Goal: Task Accomplishment & Management: Manage account settings

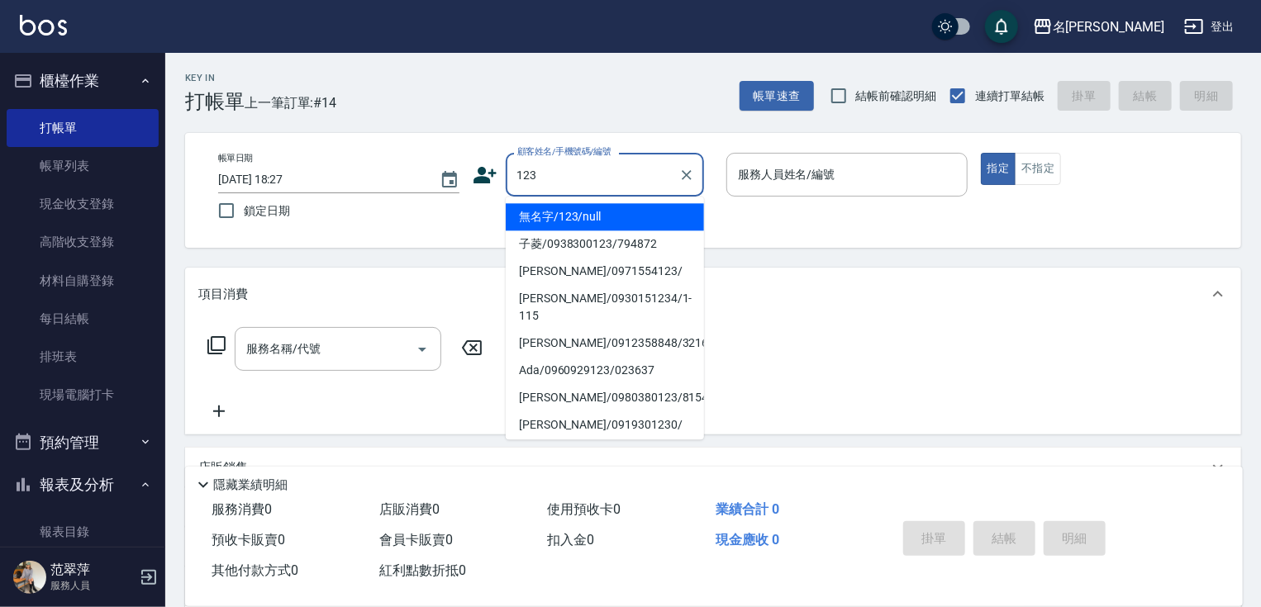
click at [592, 219] on li "無名字/123/null" at bounding box center [605, 216] width 198 height 27
type input "無名字/123/null"
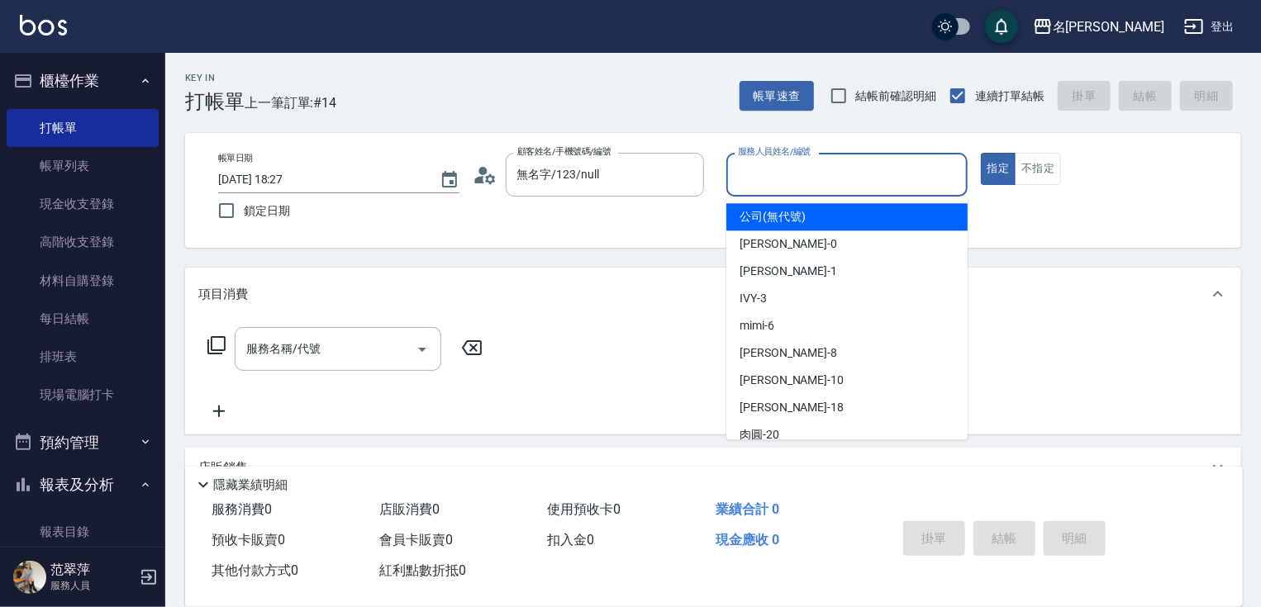
click at [792, 181] on input "服務人員姓名/編號" at bounding box center [847, 174] width 226 height 29
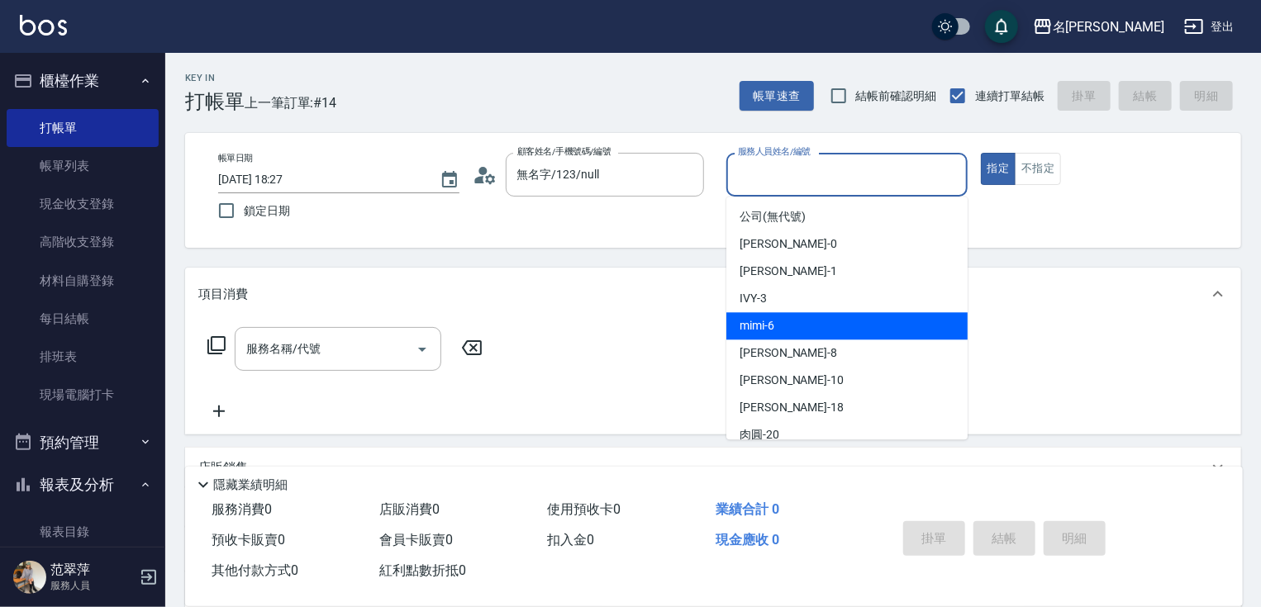
click at [792, 321] on div "mimi -6" at bounding box center [846, 325] width 241 height 27
type input "mimi-6"
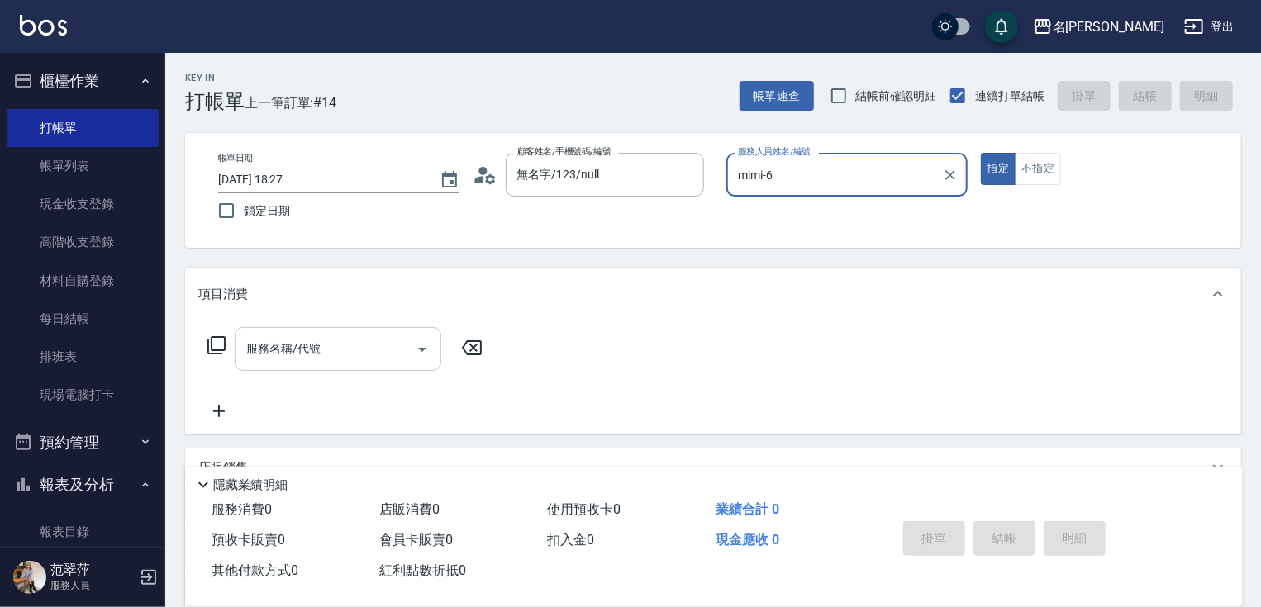
click at [347, 342] on input "服務名稱/代號" at bounding box center [325, 349] width 167 height 29
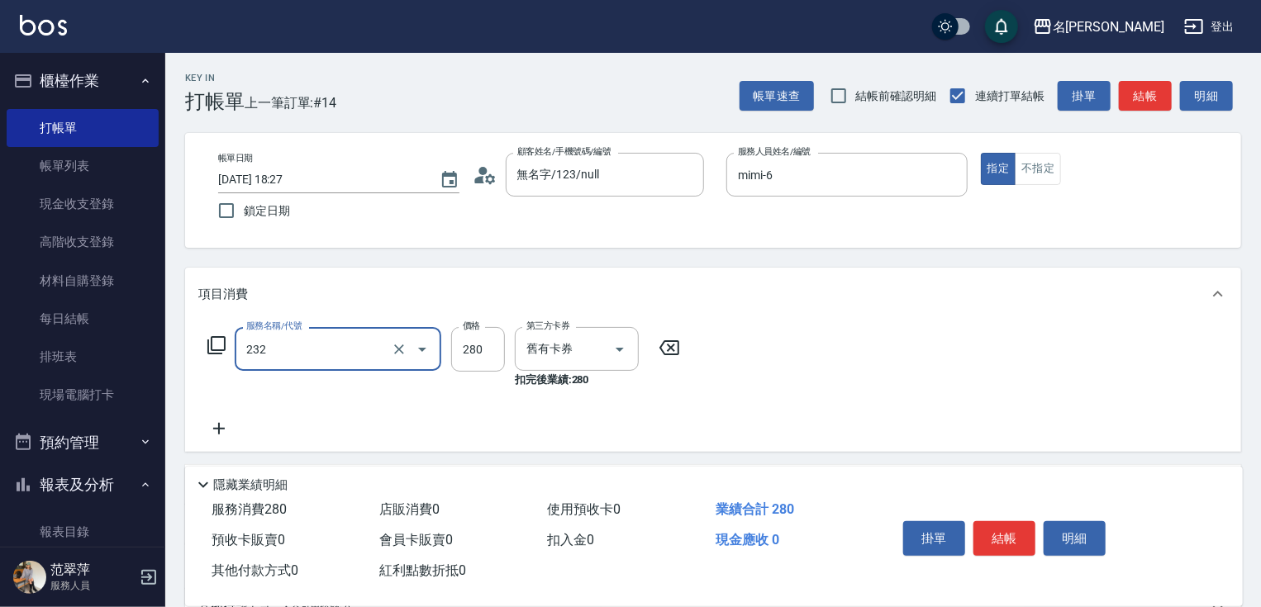
type input "洗髮卷280(232)"
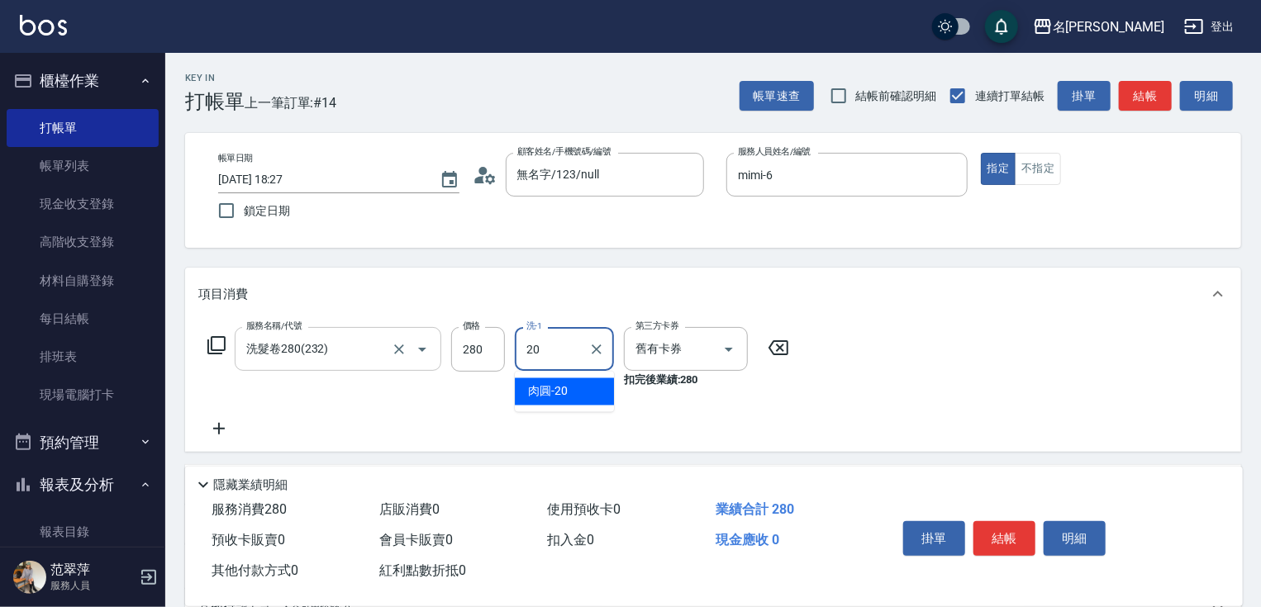
type input "肉圓-20"
click at [1015, 527] on button "結帳" at bounding box center [1004, 538] width 62 height 35
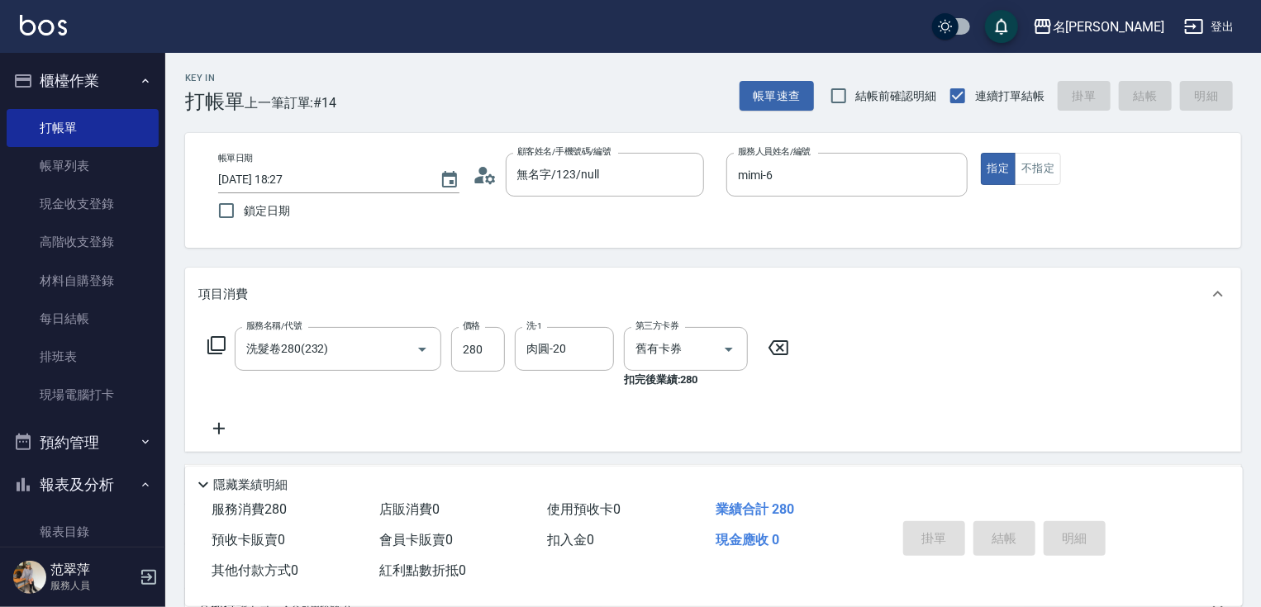
type input "2025/09/08 19:14"
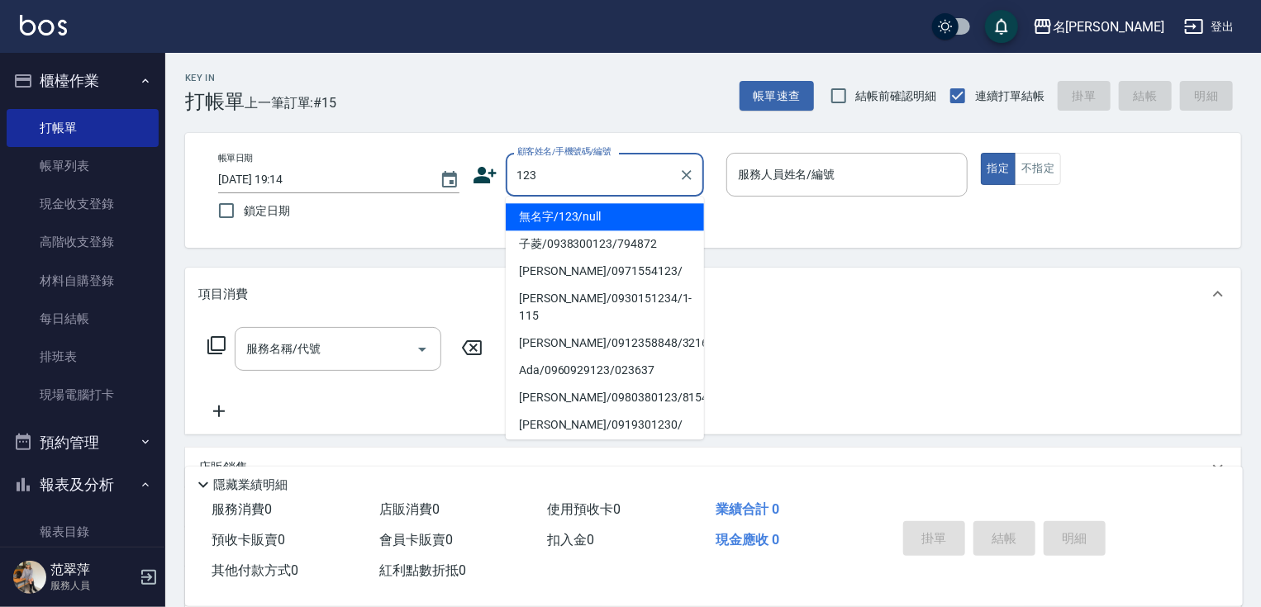
click at [605, 217] on li "無名字/123/null" at bounding box center [605, 216] width 198 height 27
type input "無名字/123/null"
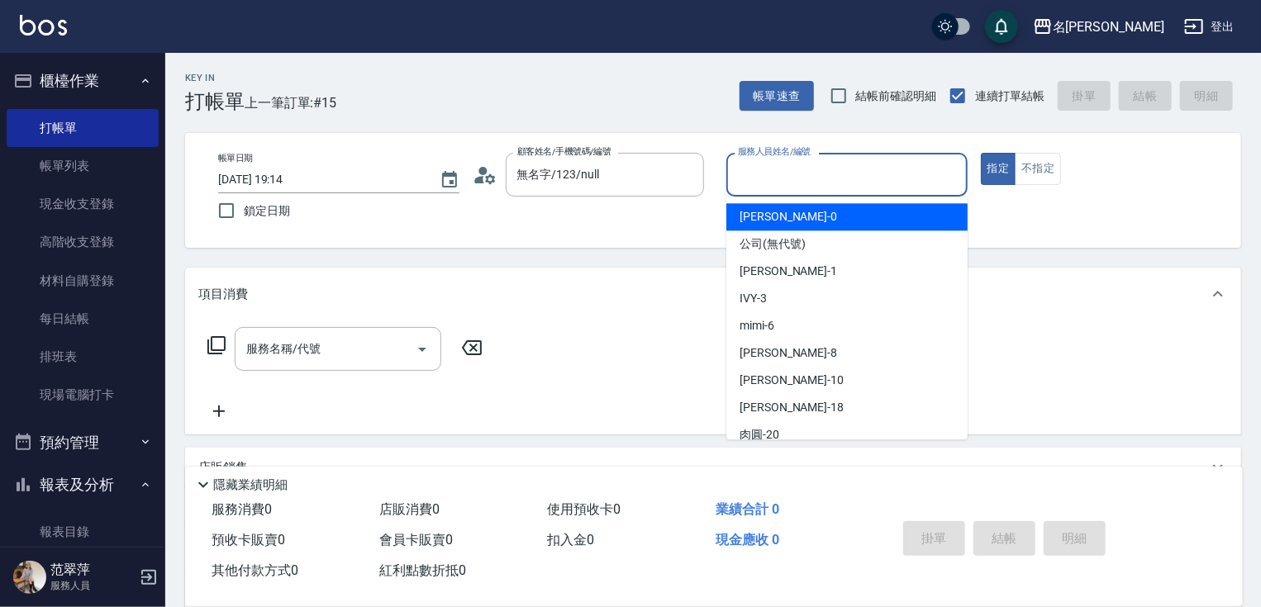
click at [779, 182] on input "服務人員姓名/編號" at bounding box center [847, 174] width 226 height 29
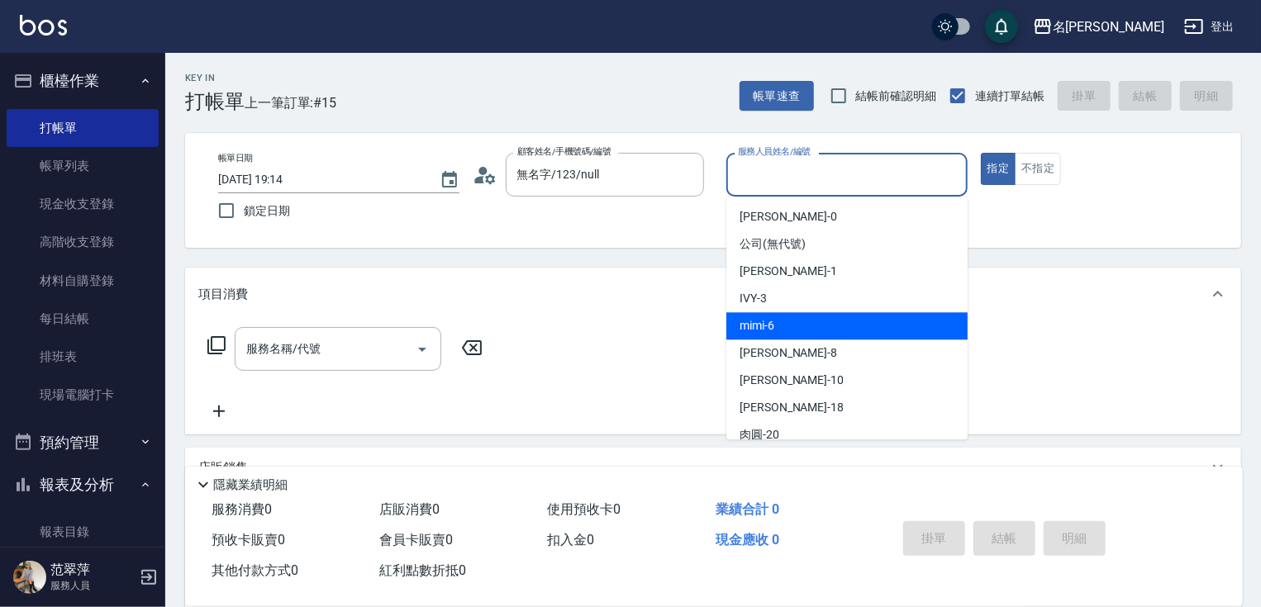
click at [790, 333] on div "mimi -6" at bounding box center [846, 325] width 241 height 27
type input "mimi-6"
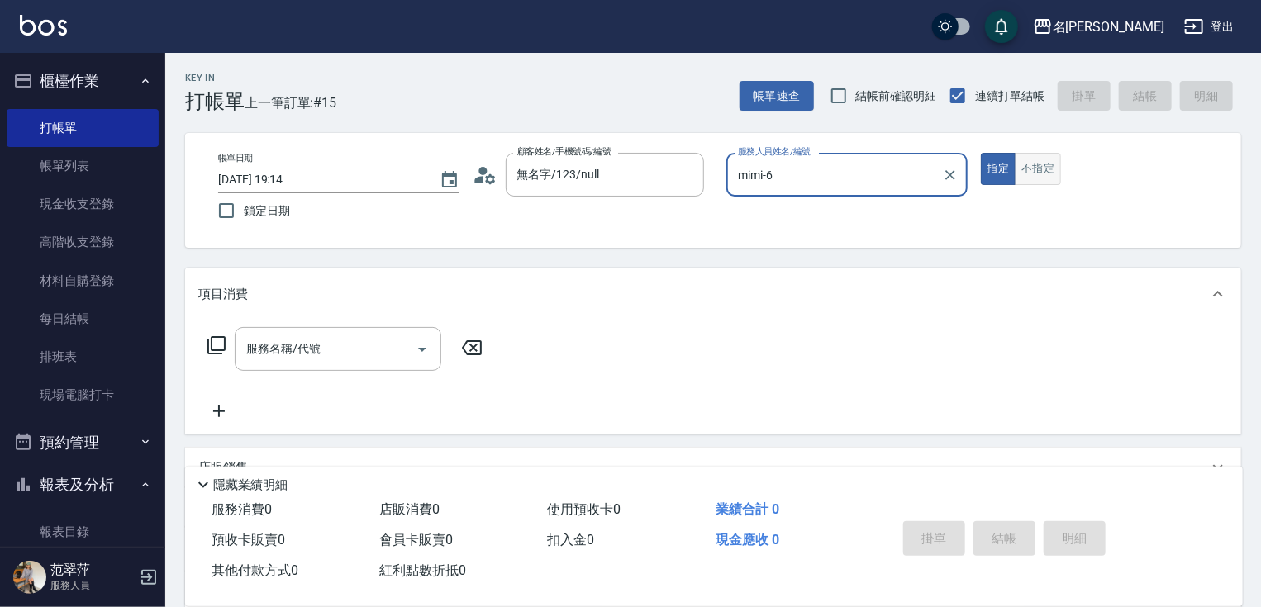
click at [1033, 169] on button "不指定" at bounding box center [1038, 169] width 46 height 32
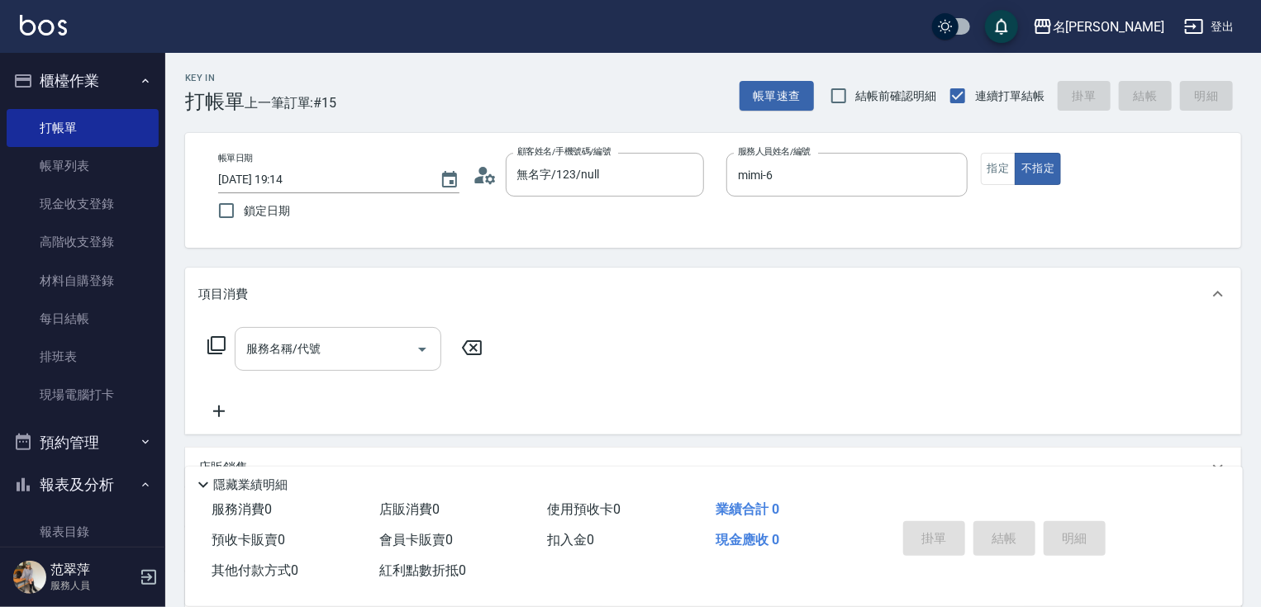
click at [335, 339] on input "服務名稱/代號" at bounding box center [325, 349] width 167 height 29
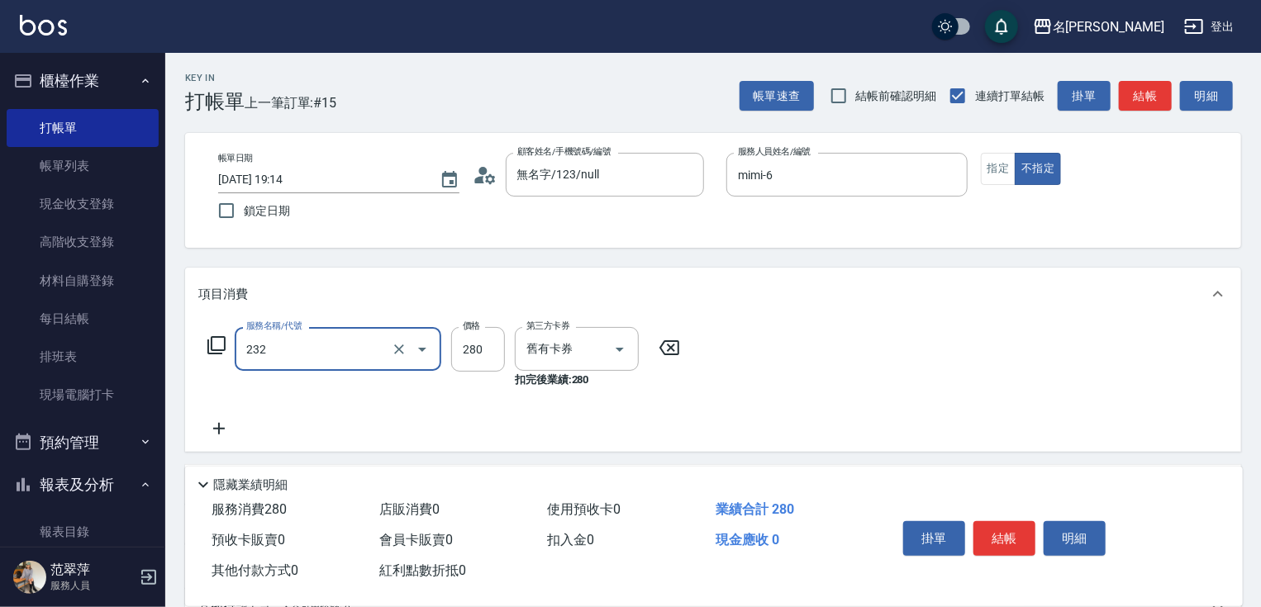
type input "洗髮卷280(232)"
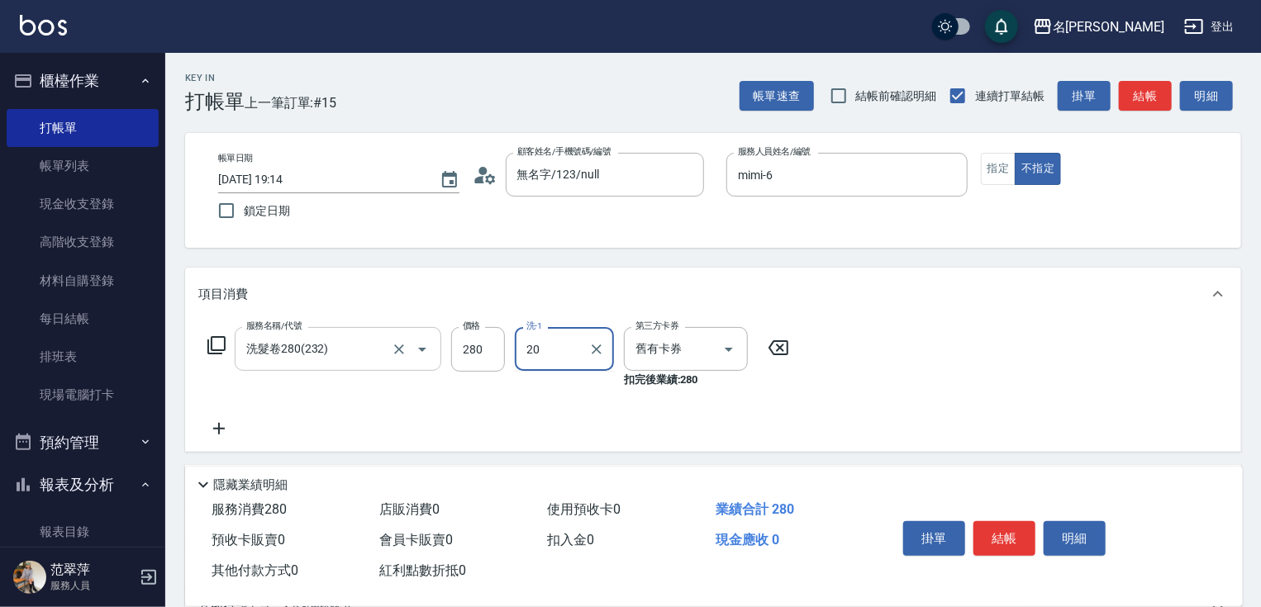
type input "肉圓-20"
click at [215, 430] on icon at bounding box center [218, 429] width 41 height 20
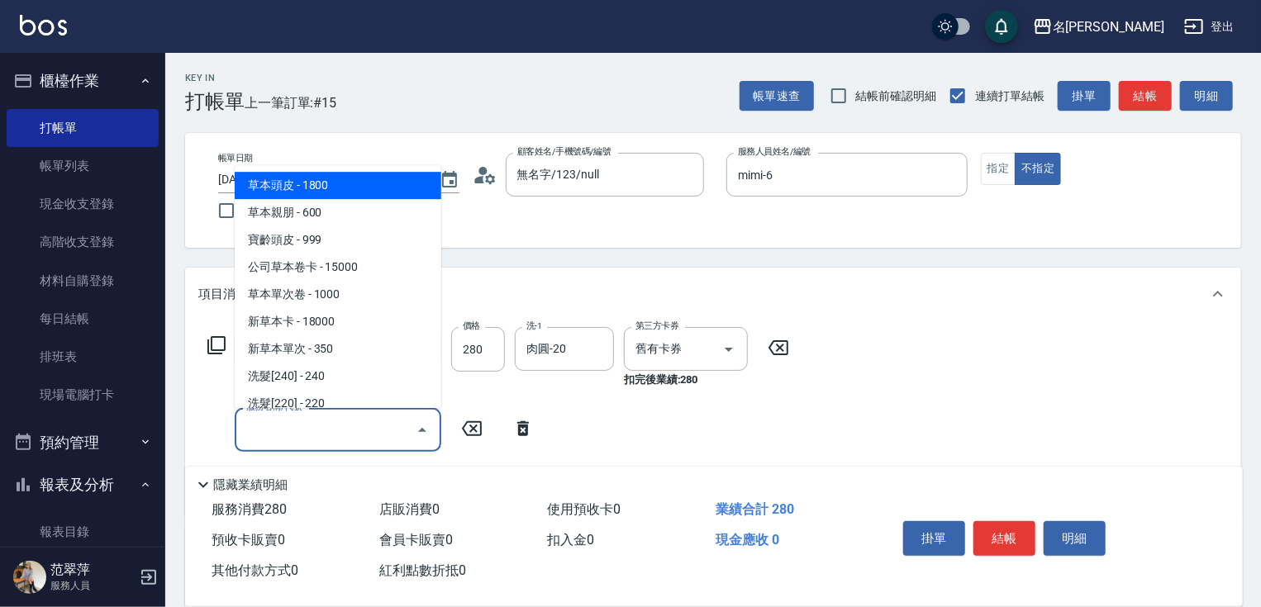
click at [262, 429] on input "服務名稱/代號" at bounding box center [325, 430] width 167 height 29
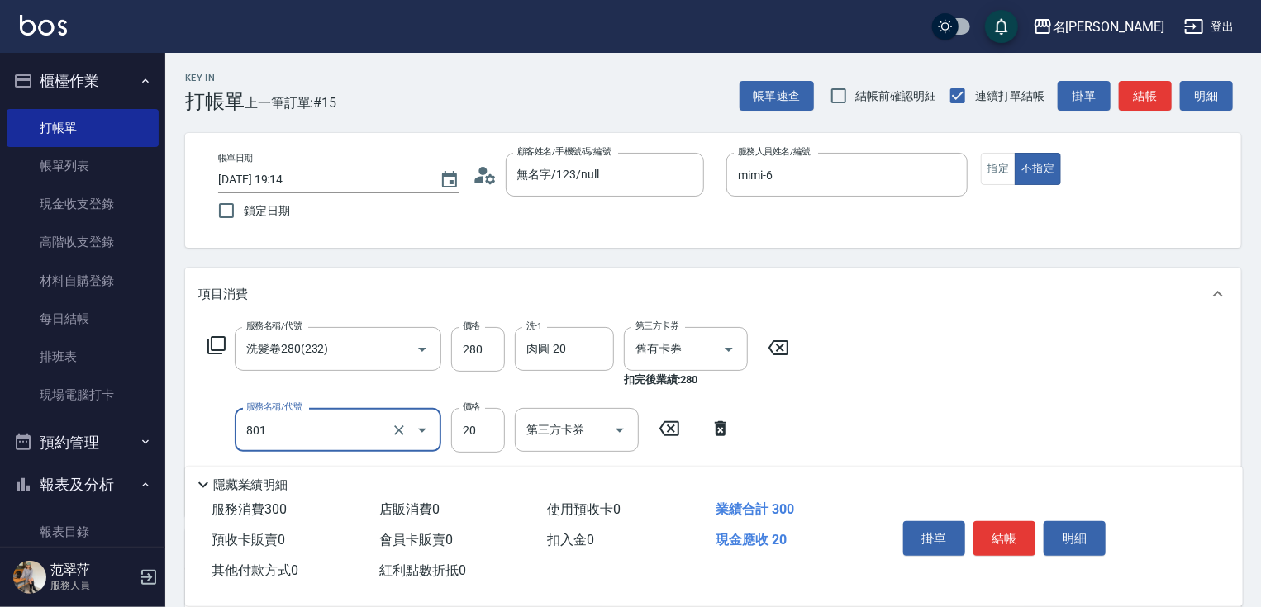
type input "潤絲20(801)"
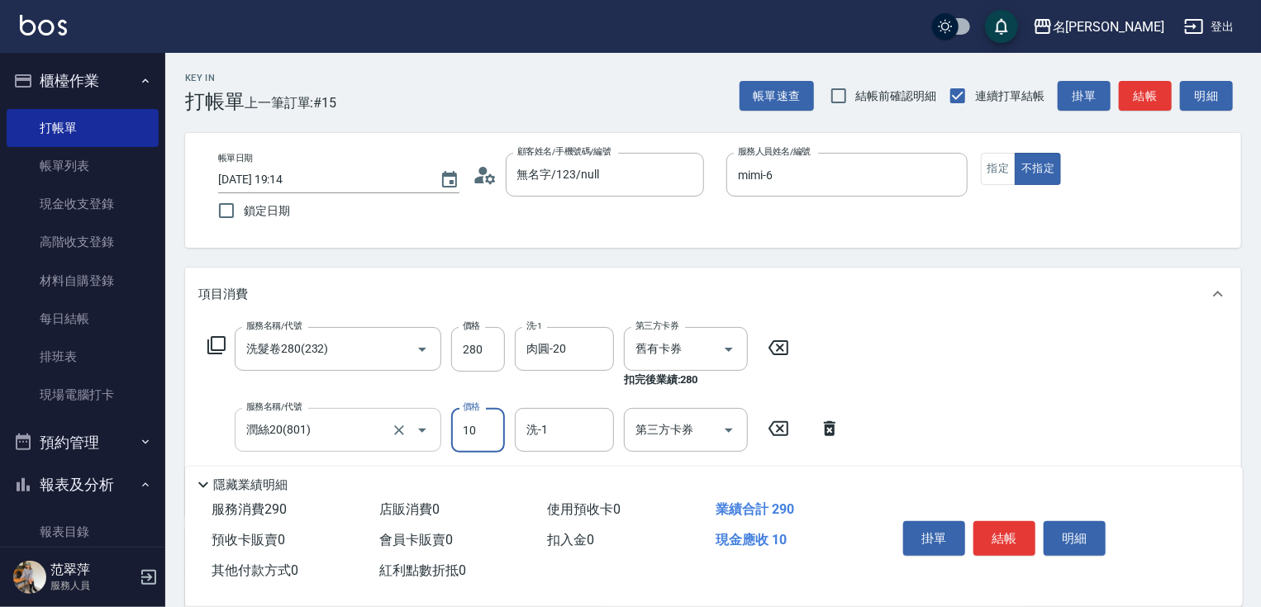
type input "10"
type input "肉圓-20"
click at [1008, 522] on button "結帳" at bounding box center [1004, 538] width 62 height 35
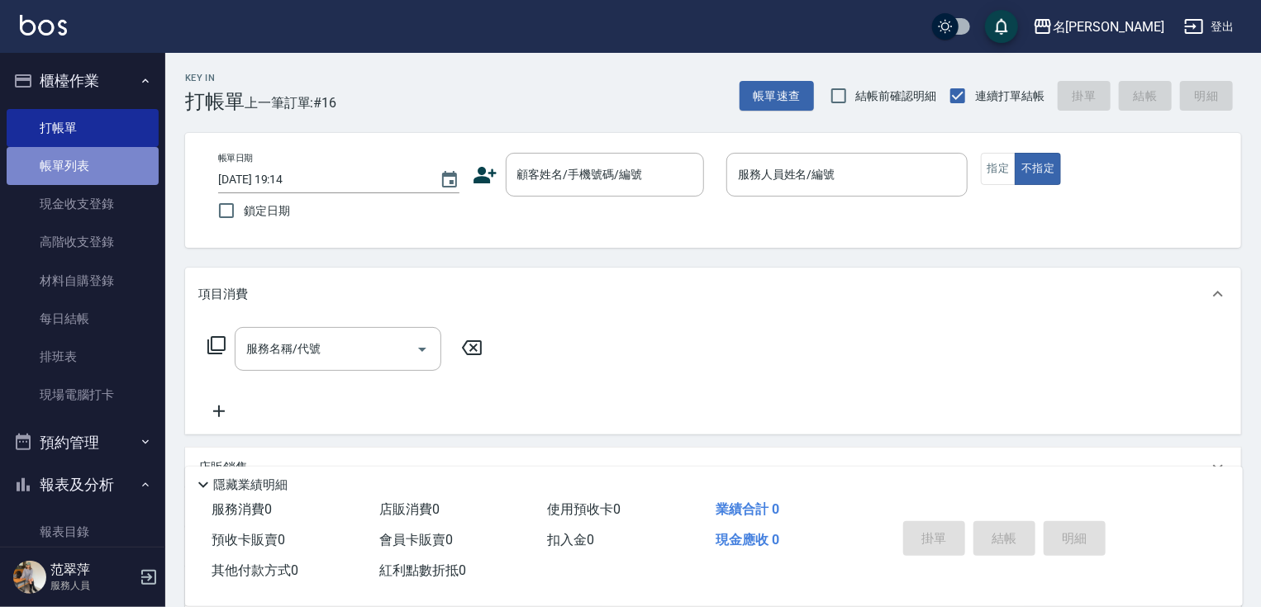
click at [93, 167] on link "帳單列表" at bounding box center [83, 166] width 152 height 38
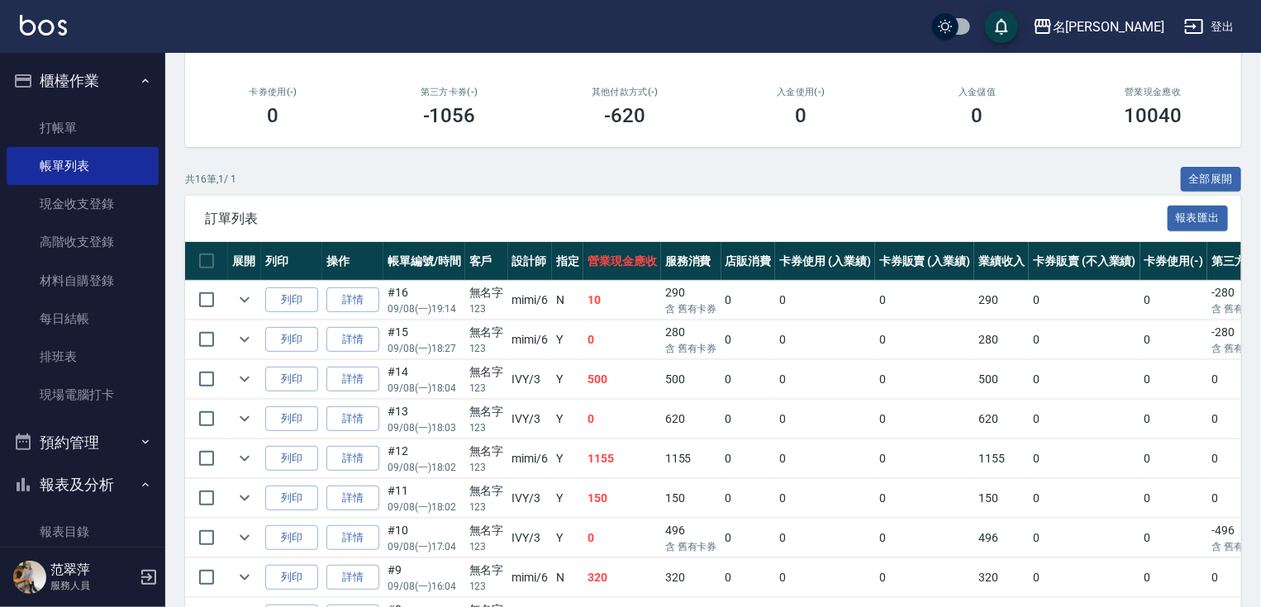
scroll to position [319, 0]
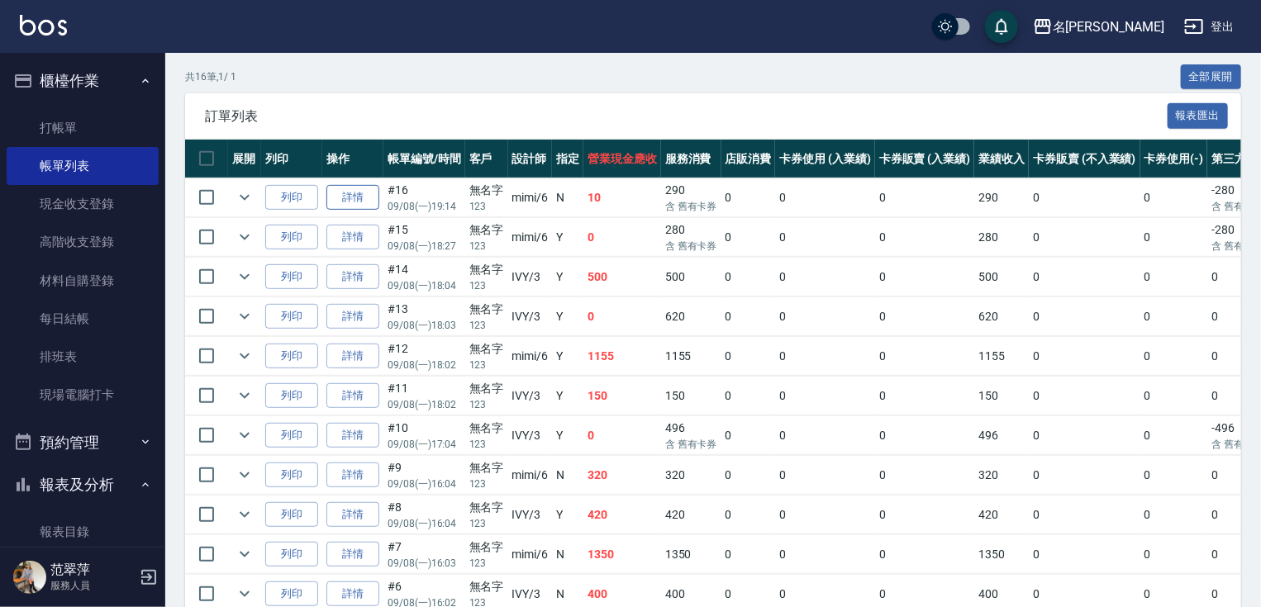
click at [355, 211] on link "詳情" at bounding box center [352, 198] width 53 height 26
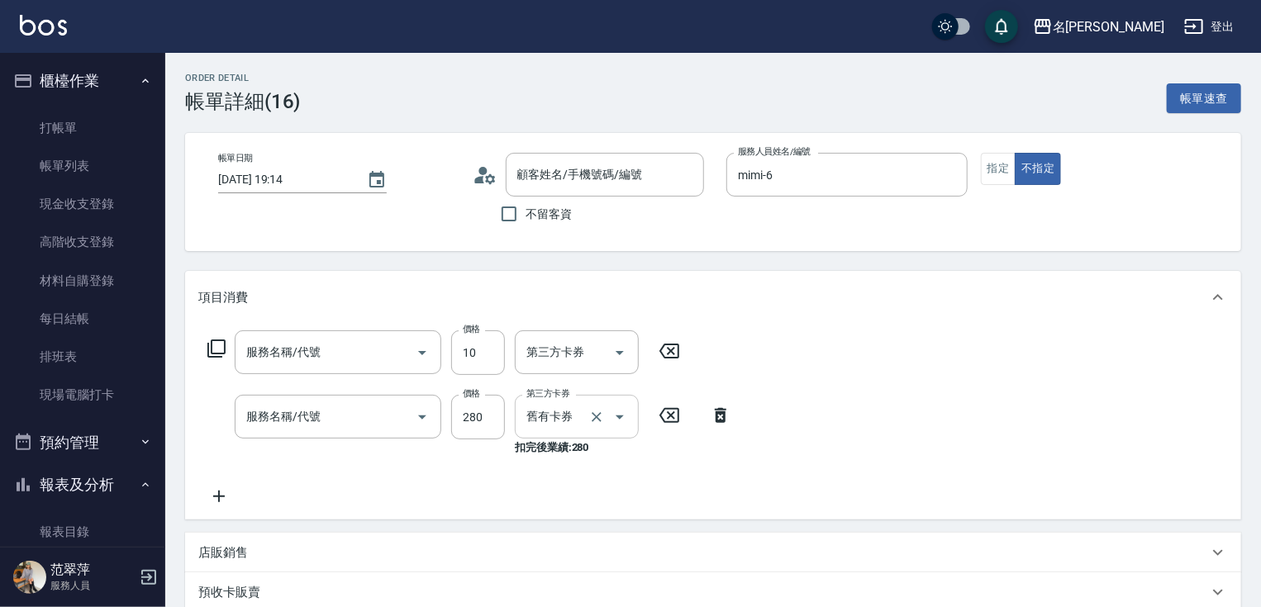
type input "2025/09/08 19:14"
type input "mimi-6"
type input "潤絲20(801)"
type input "洗髮卷280(232)"
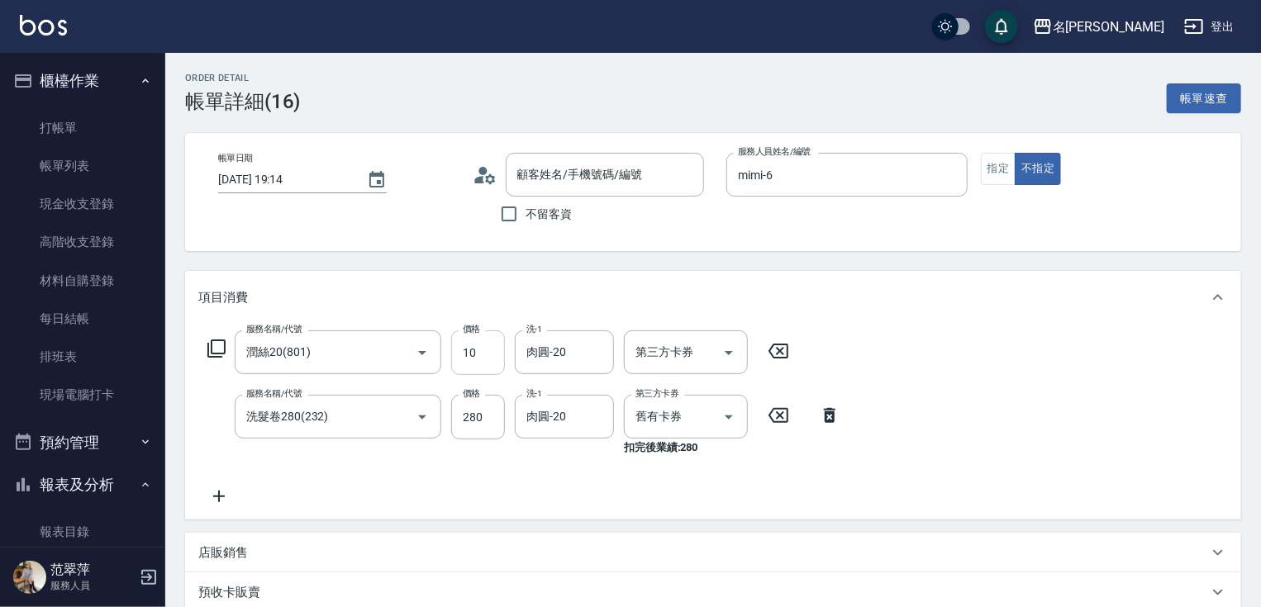
type input "無名字/123/null"
click at [473, 356] on input "10" at bounding box center [478, 352] width 54 height 45
type input "0"
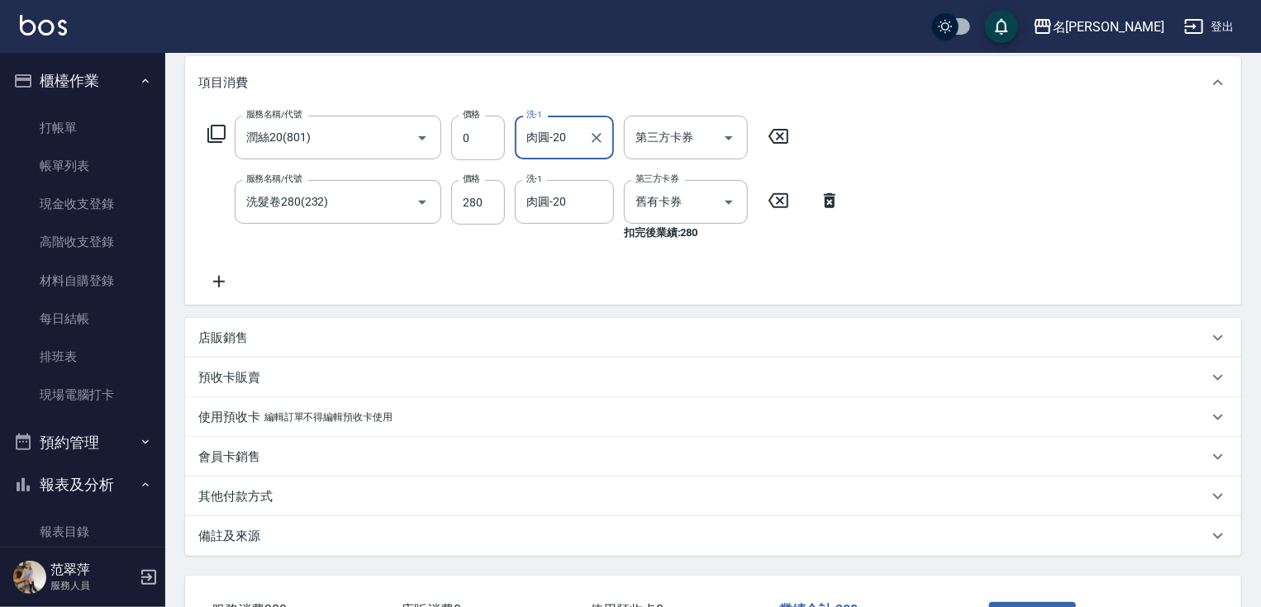
scroll to position [254, 0]
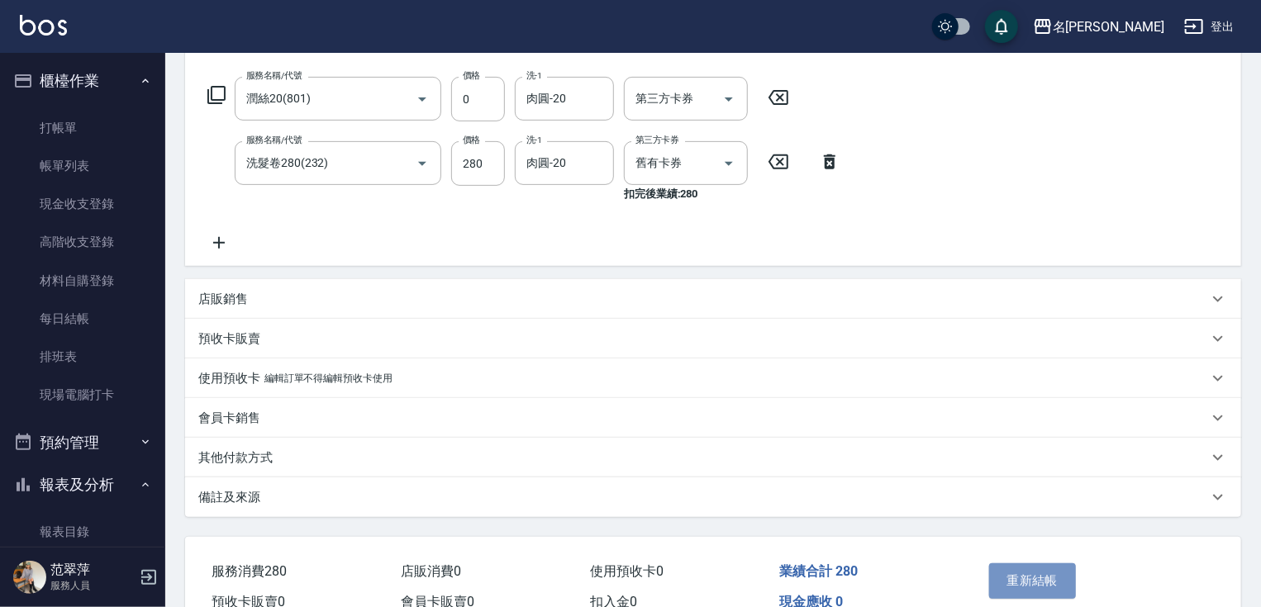
drag, startPoint x: 1023, startPoint y: 573, endPoint x: 1030, endPoint y: 549, distance: 25.1
click at [1030, 549] on div "重新結帳" at bounding box center [1092, 593] width 259 height 112
click at [1006, 580] on button "重新結帳" at bounding box center [1033, 580] width 88 height 35
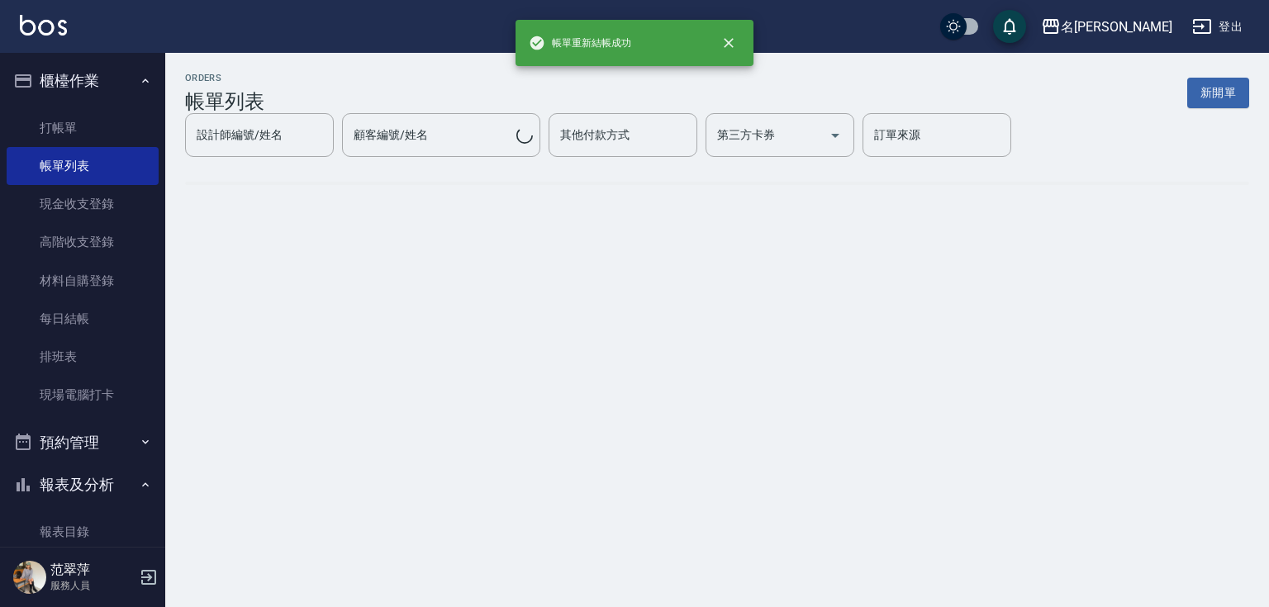
click at [1259, 55] on div "帳單重新結帳成功 名留竹林 登出 櫃檯作業 打帳單 帳單列表 現金收支登錄 高階收支登錄 材料自購登錄 每日結帳 排班表 現場電腦打卡 預約管理 預約管理 單…" at bounding box center [634, 303] width 1269 height 607
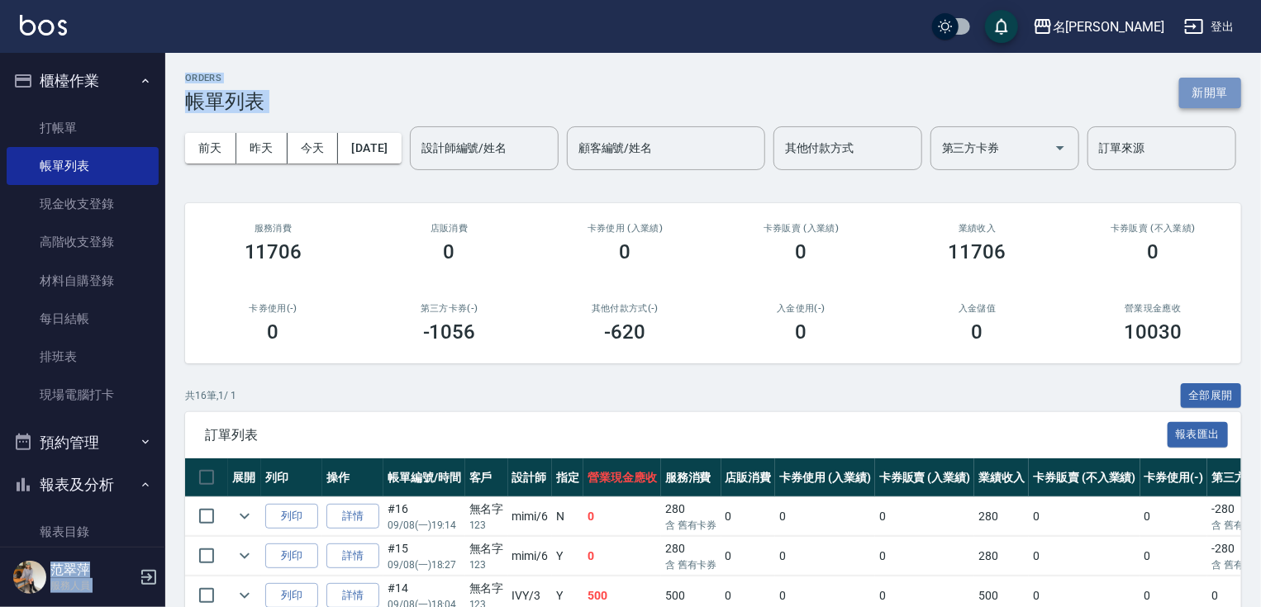
click at [1220, 100] on button "新開單" at bounding box center [1210, 93] width 62 height 31
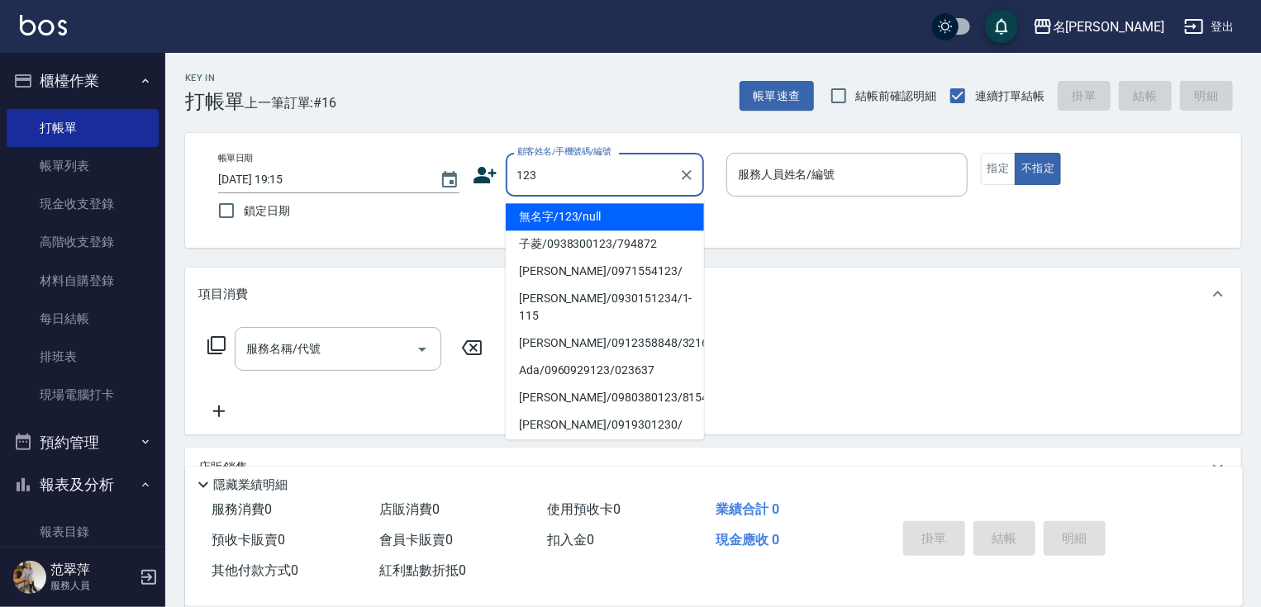
click at [631, 214] on li "無名字/123/null" at bounding box center [605, 216] width 198 height 27
type input "無名字/123/null"
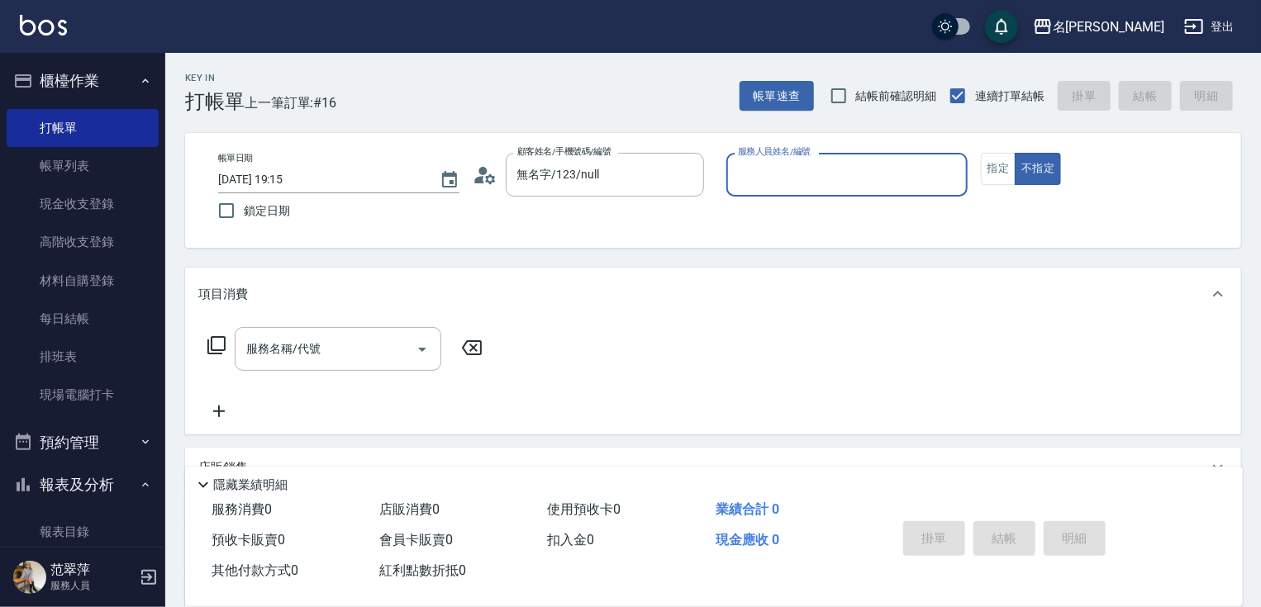
click at [794, 192] on div "服務人員姓名/編號" at bounding box center [846, 175] width 241 height 44
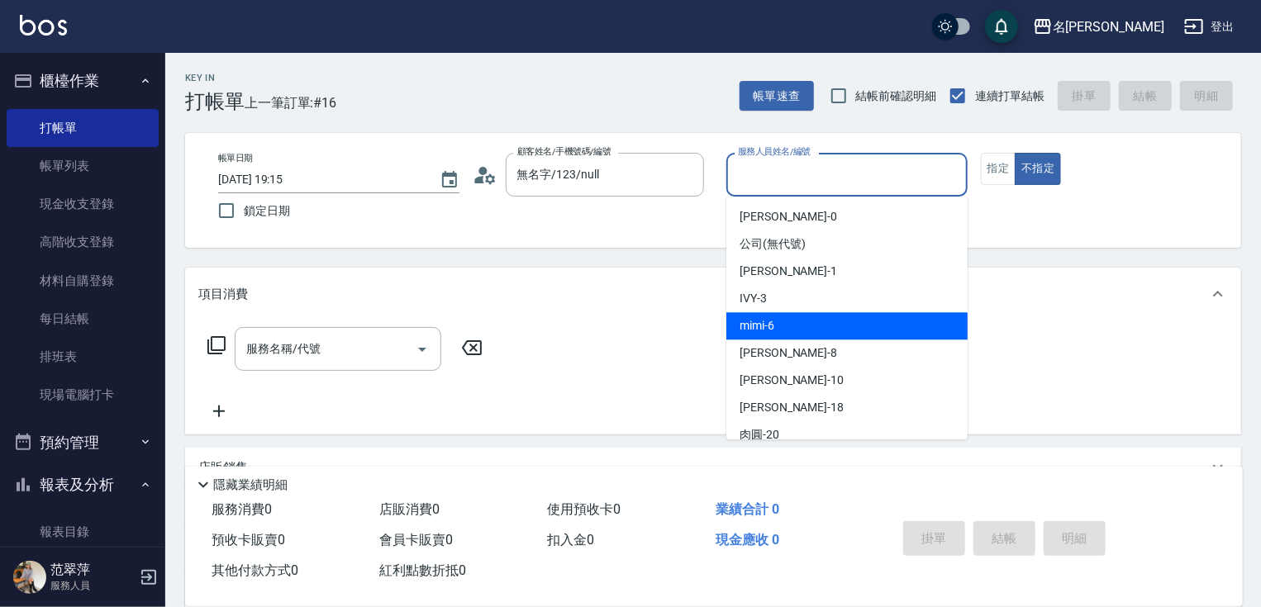
drag, startPoint x: 749, startPoint y: 335, endPoint x: 758, endPoint y: 324, distance: 14.6
click at [750, 332] on div "mimi -6" at bounding box center [846, 325] width 241 height 27
type input "mimi-6"
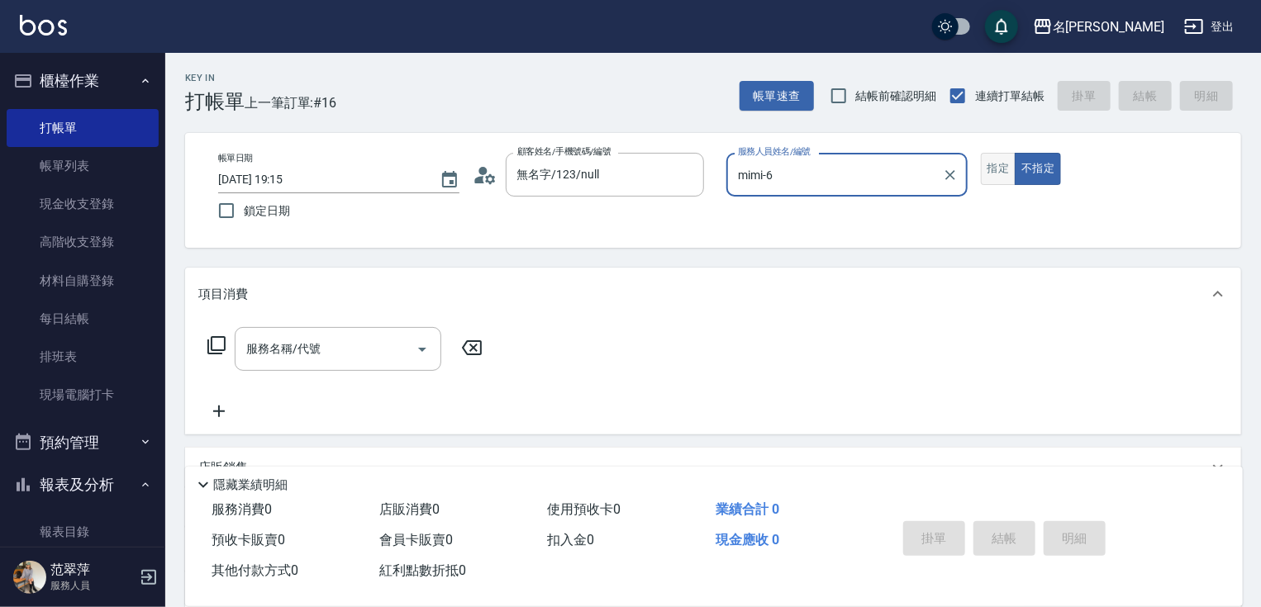
click at [990, 167] on button "指定" at bounding box center [999, 169] width 36 height 32
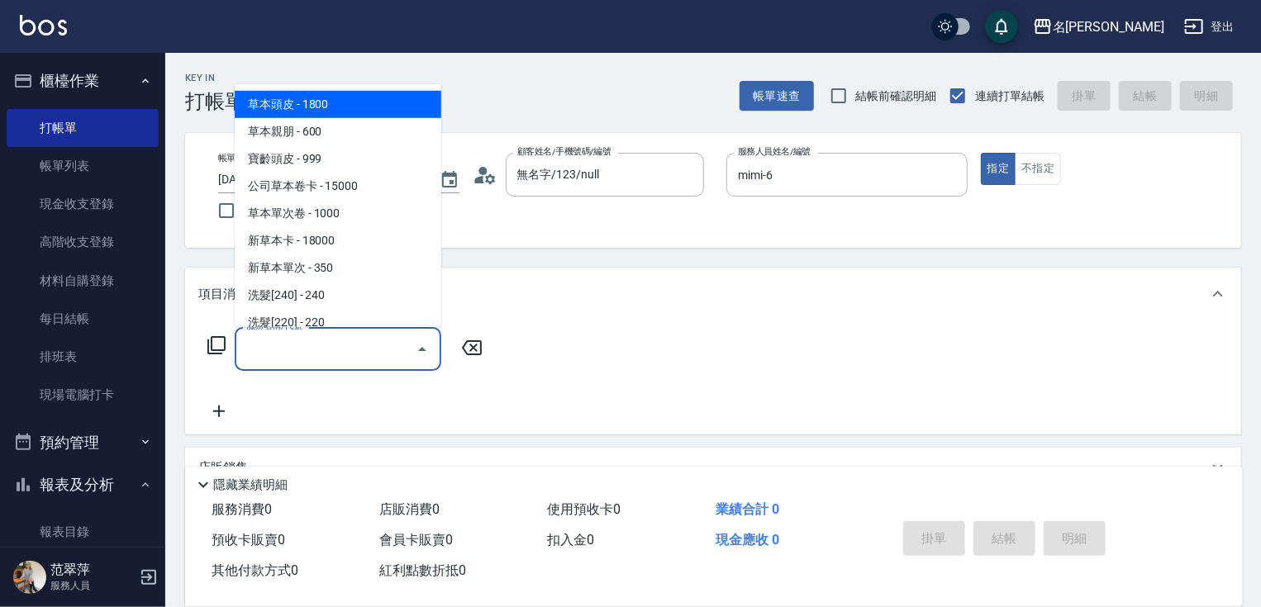
click at [340, 347] on input "服務名稱/代號" at bounding box center [325, 349] width 167 height 29
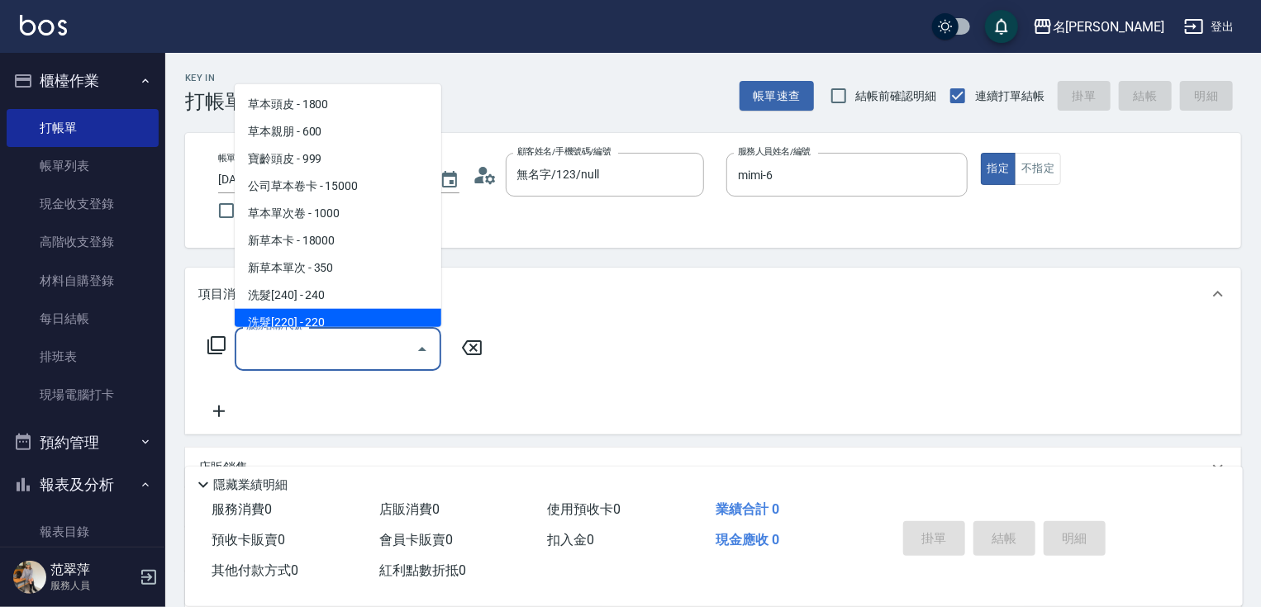
click at [221, 344] on icon at bounding box center [217, 345] width 20 height 20
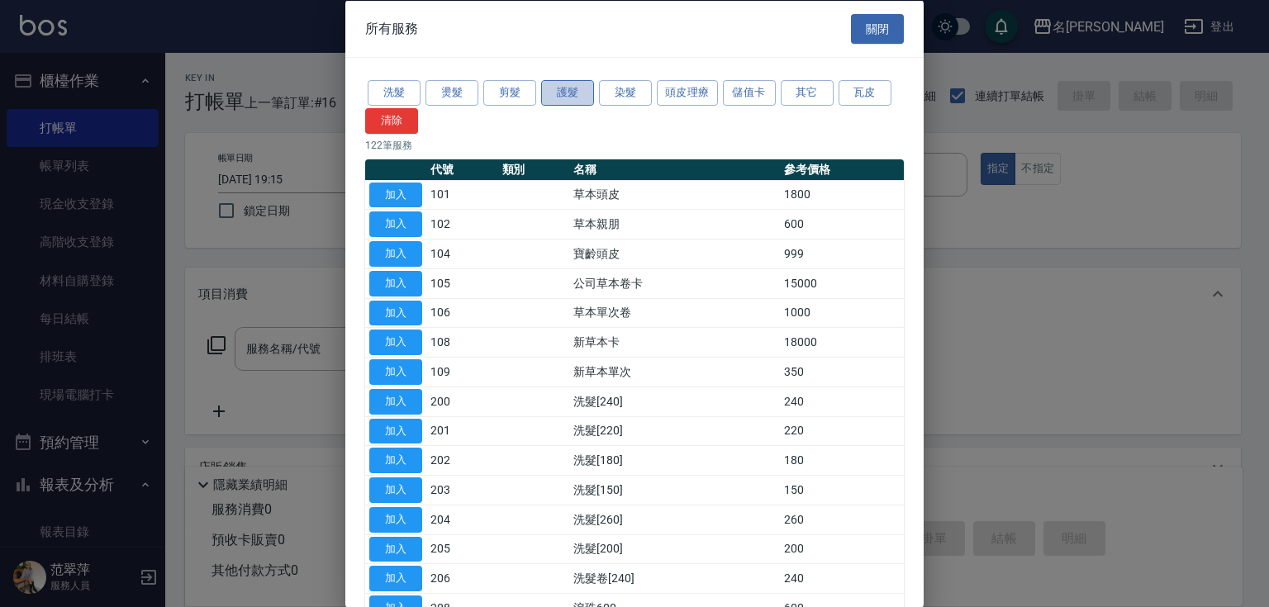
click at [578, 95] on button "護髮" at bounding box center [567, 93] width 53 height 26
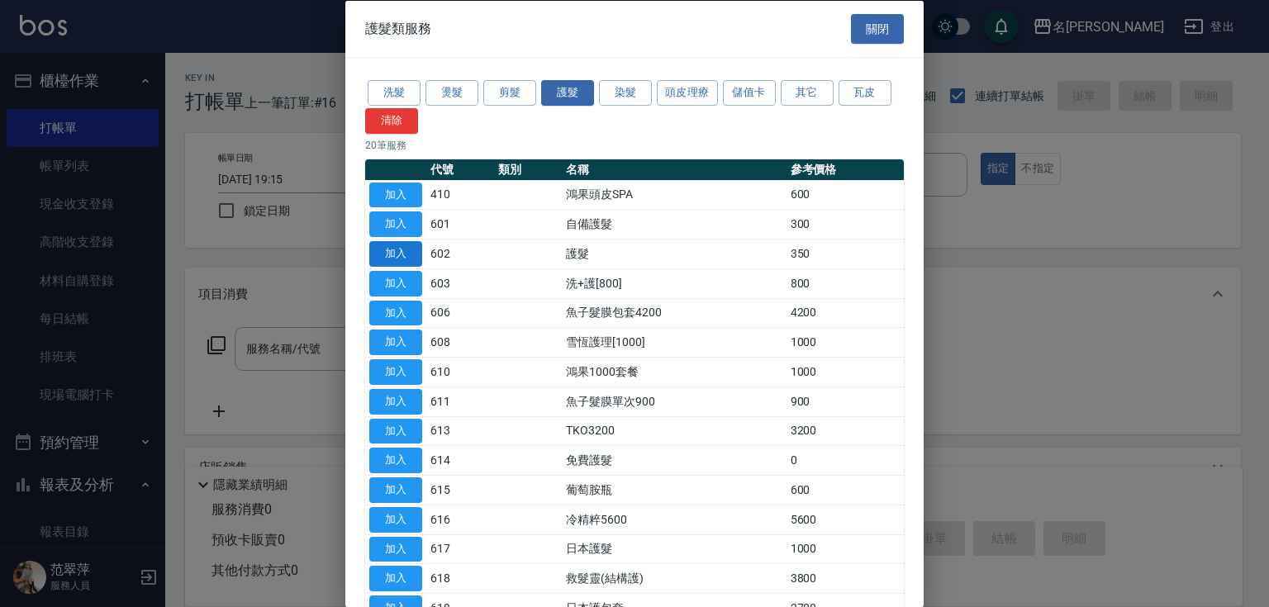
click at [398, 250] on button "加入" at bounding box center [395, 254] width 53 height 26
type input "護髮(602)"
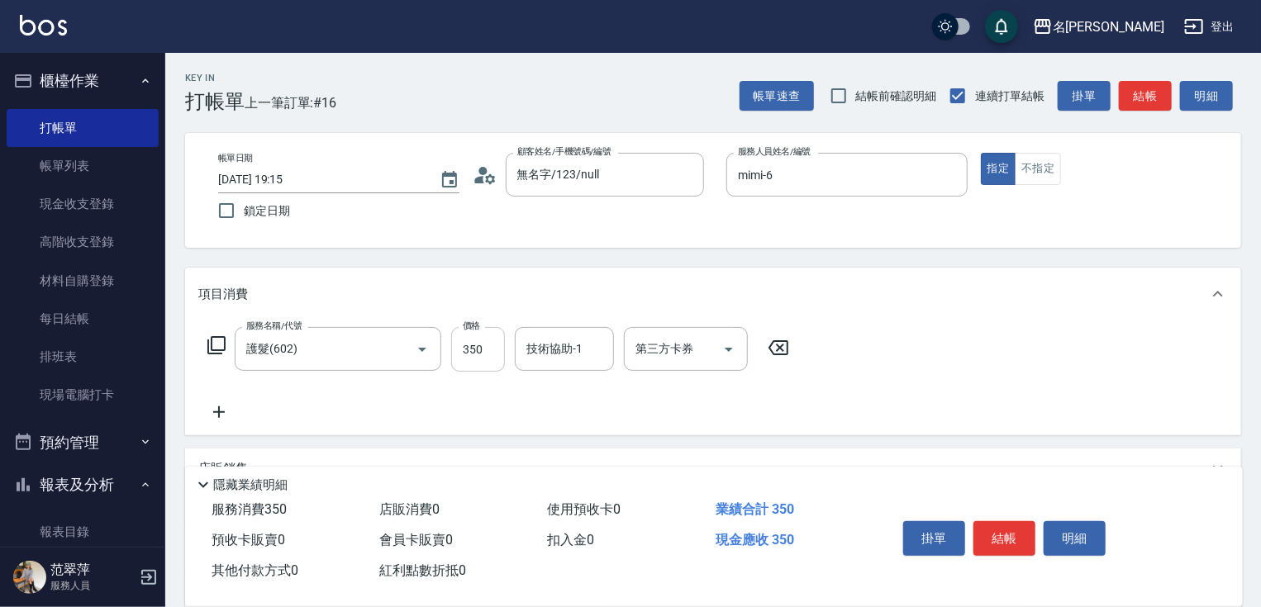
click at [484, 347] on input "350" at bounding box center [478, 349] width 54 height 45
type input "640"
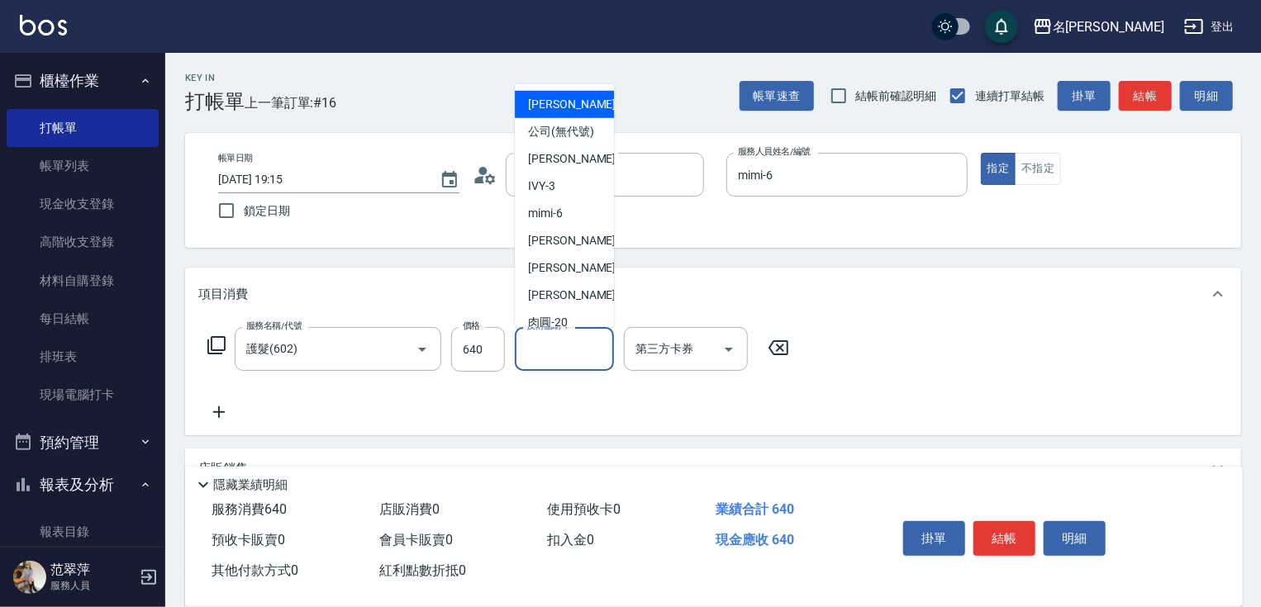
click at [535, 346] on input "技術協助-1" at bounding box center [564, 349] width 84 height 29
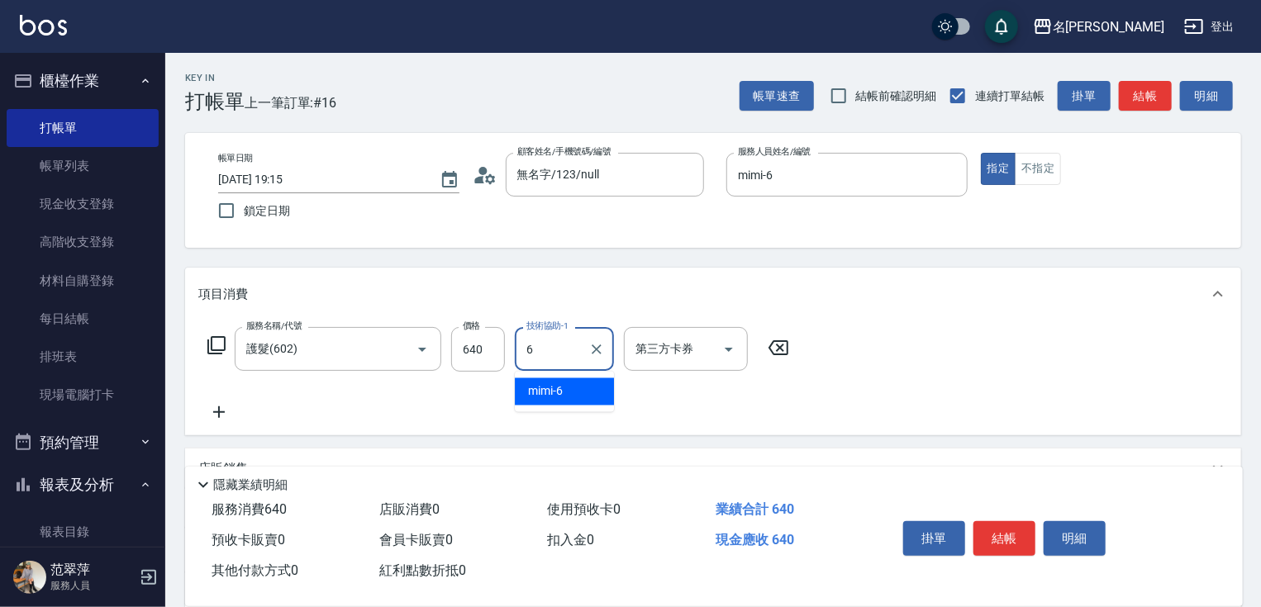
type input "mimi-6"
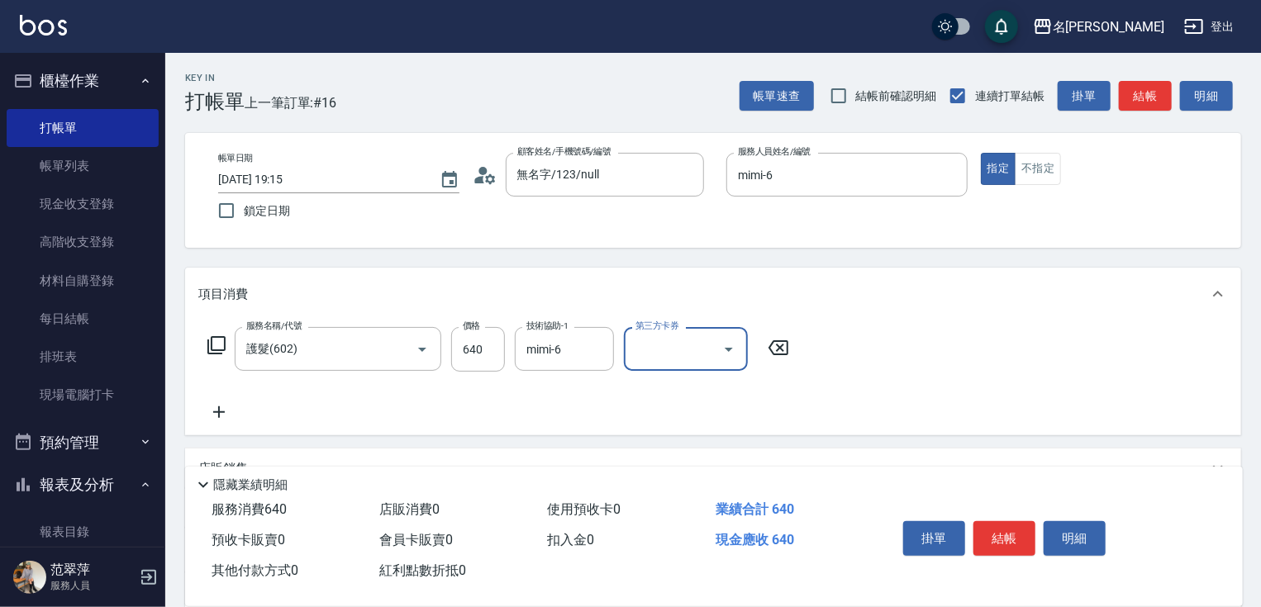
click at [221, 410] on icon at bounding box center [218, 412] width 41 height 20
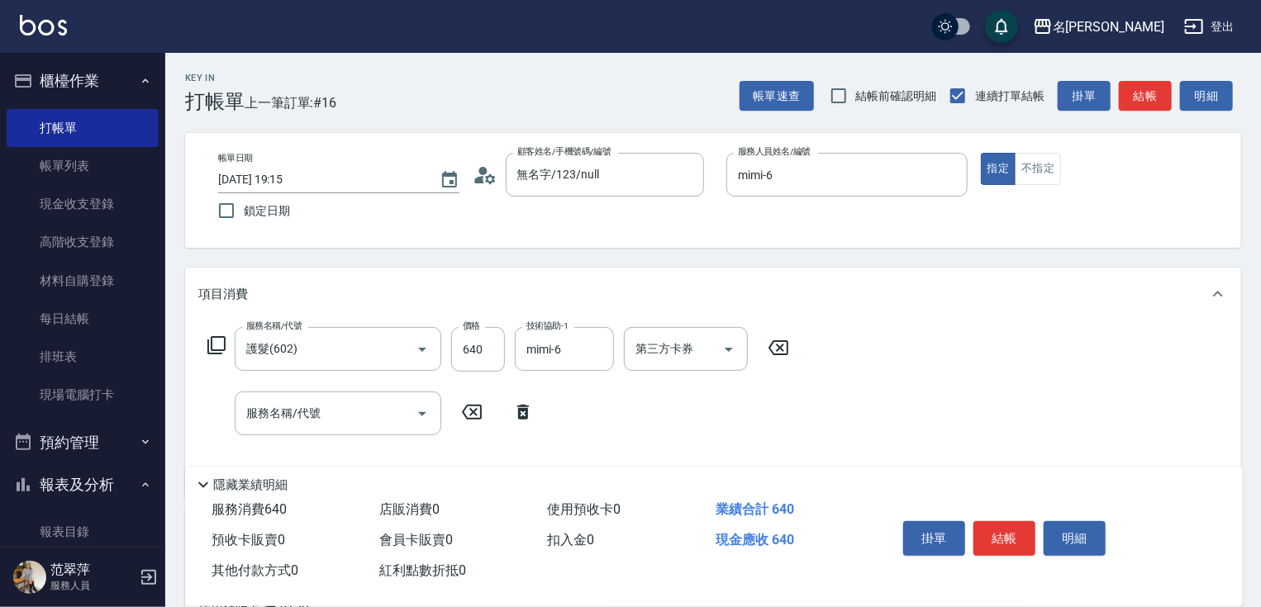
click at [218, 338] on icon at bounding box center [217, 345] width 20 height 20
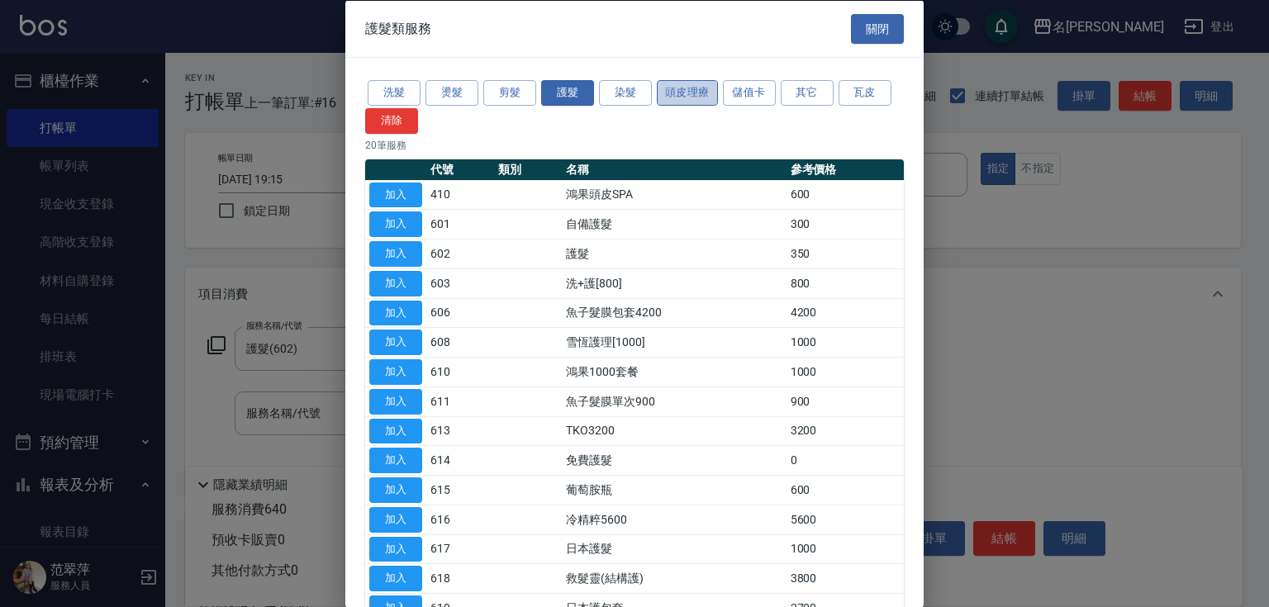
click at [706, 93] on button "頭皮理療" at bounding box center [687, 93] width 61 height 26
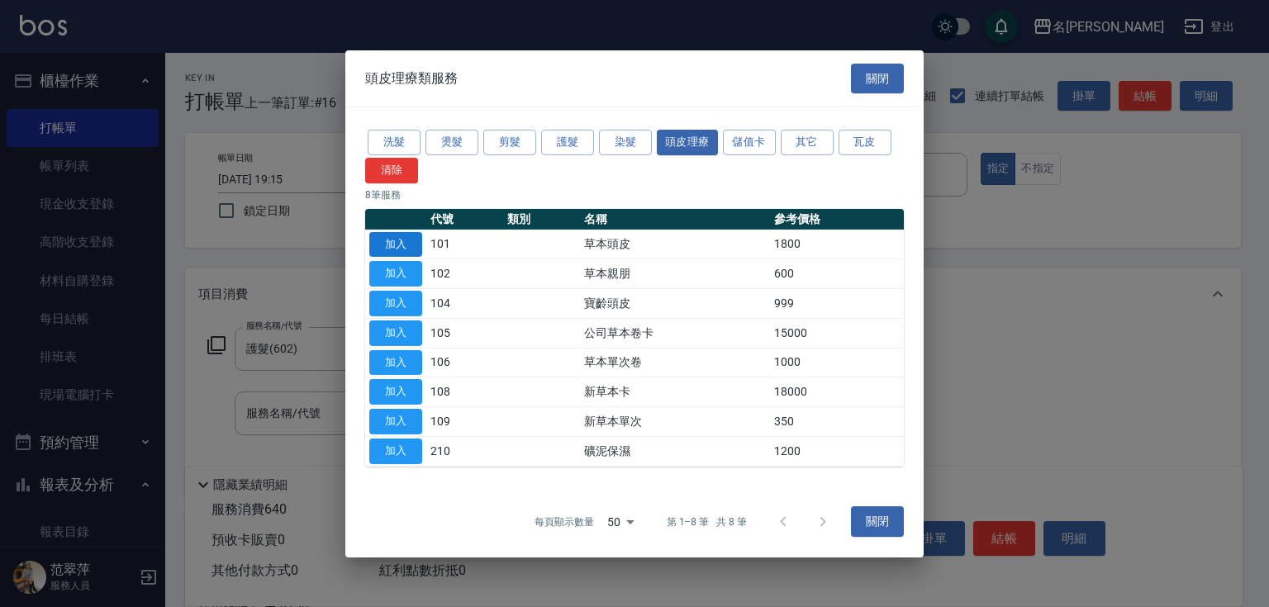
click at [402, 251] on button "加入" at bounding box center [395, 244] width 53 height 26
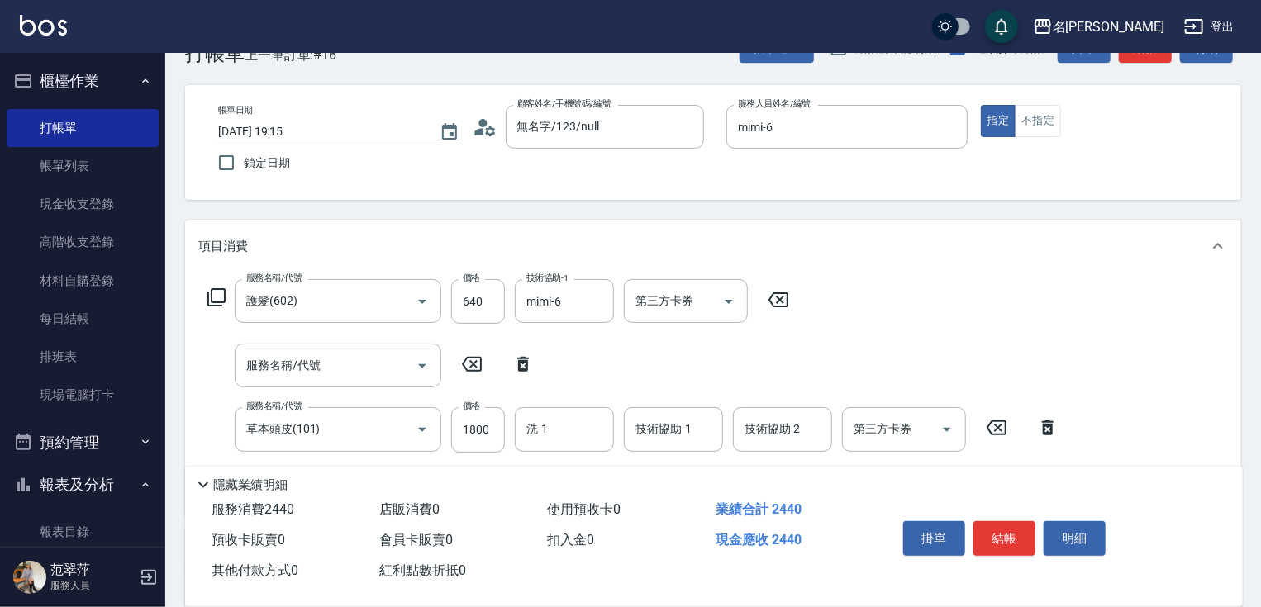
scroll to position [194, 0]
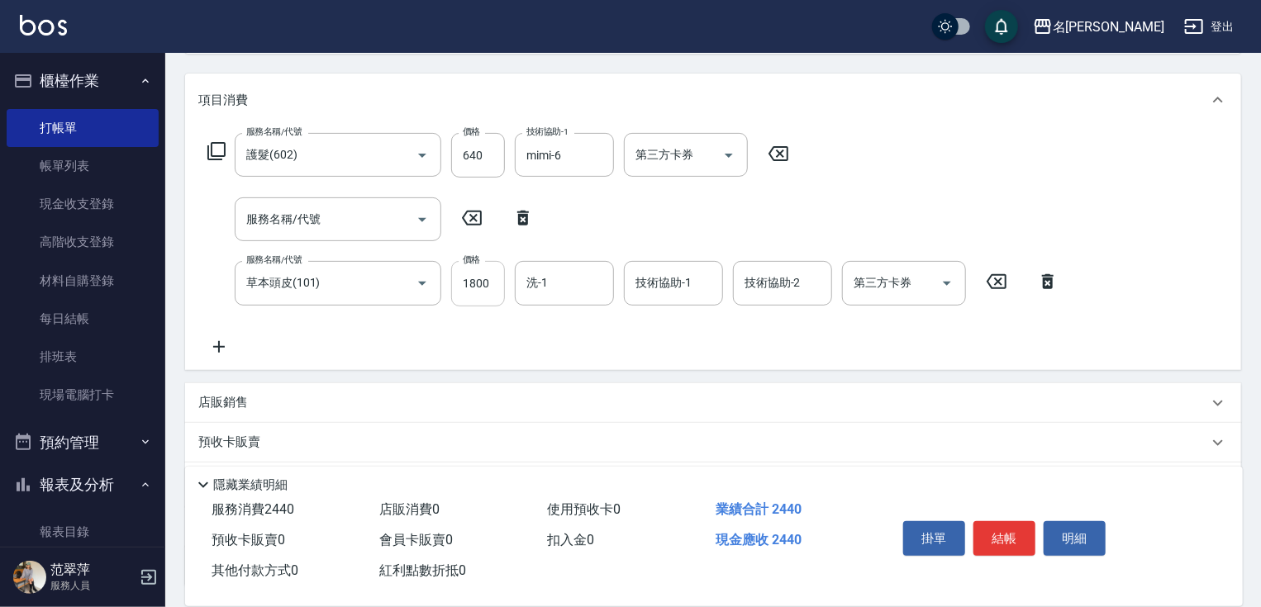
click at [464, 286] on input "1800" at bounding box center [478, 283] width 54 height 45
type input "2000"
type input "小慧-18"
type input "mimi-6"
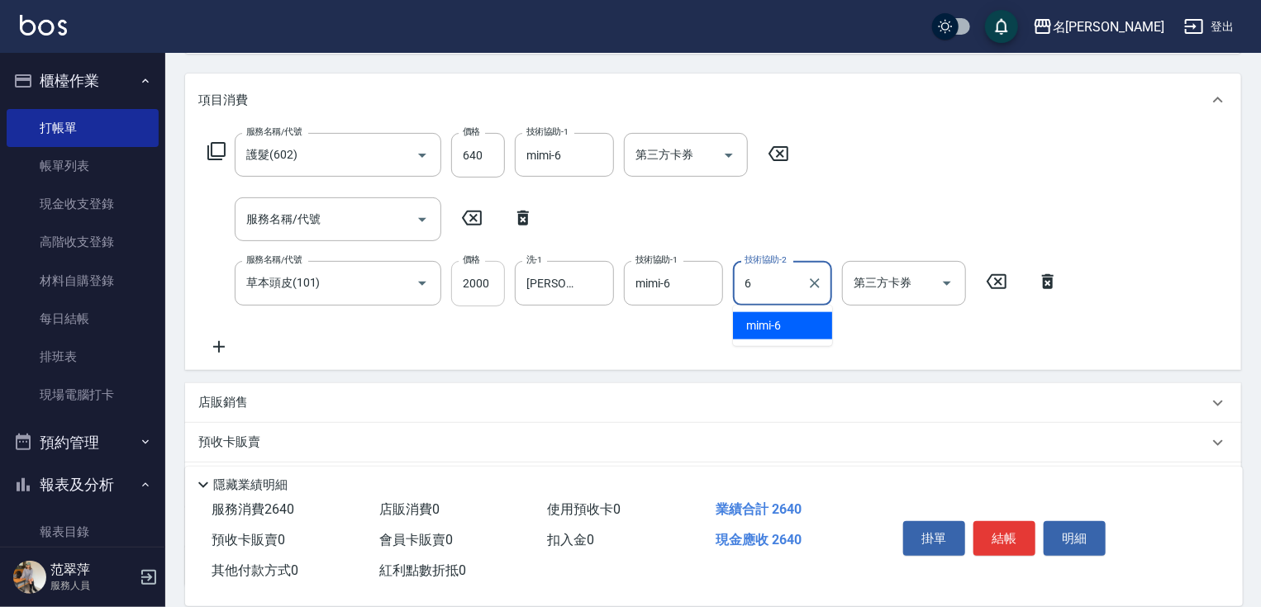
type input "mimi-6"
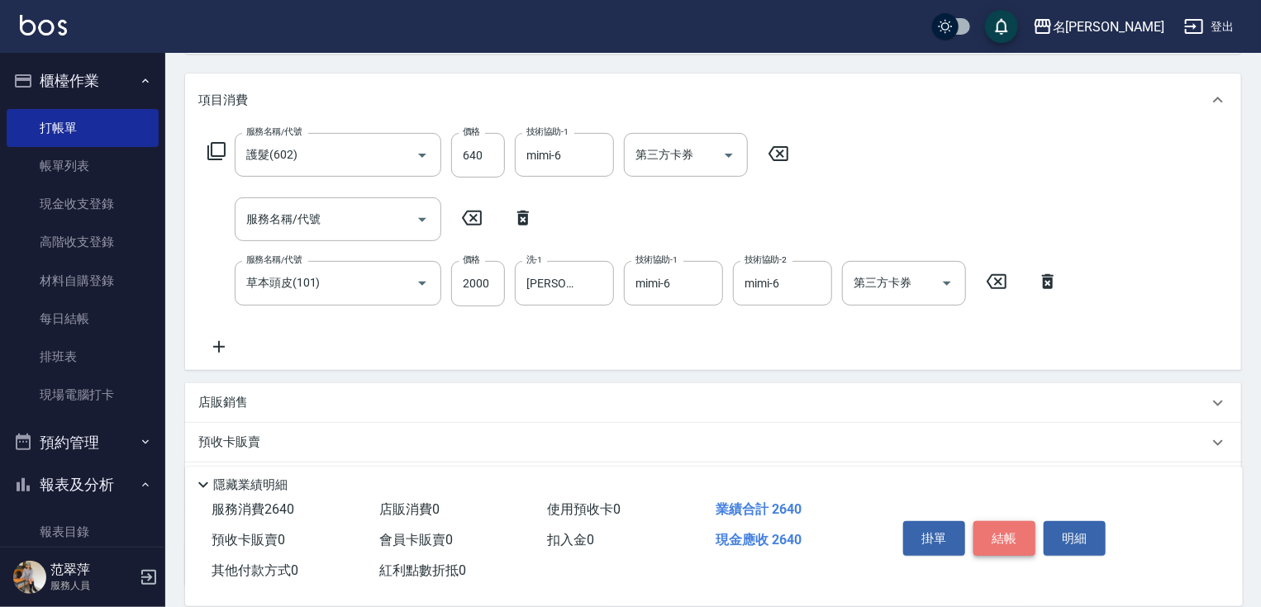
click at [1014, 539] on button "結帳" at bounding box center [1004, 538] width 62 height 35
type input "2025/09/08 19:16"
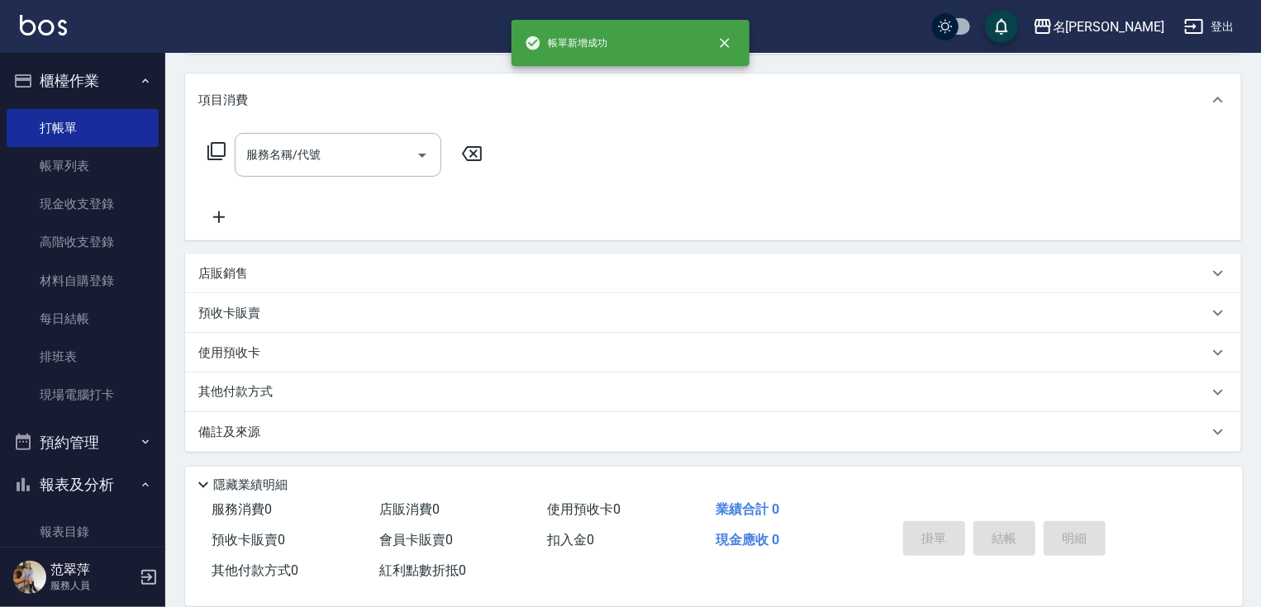
scroll to position [0, 0]
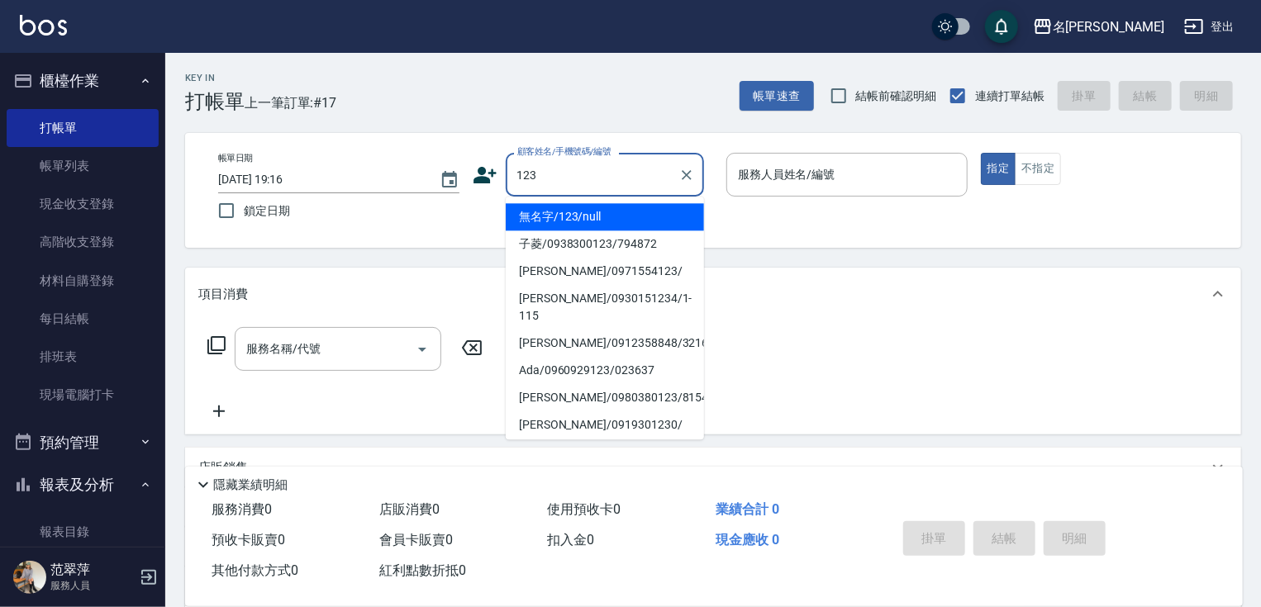
drag, startPoint x: 630, startPoint y: 221, endPoint x: 626, endPoint y: 209, distance: 12.0
click at [631, 214] on li "無名字/123/null" at bounding box center [605, 216] width 198 height 27
type input "無名字/123/null"
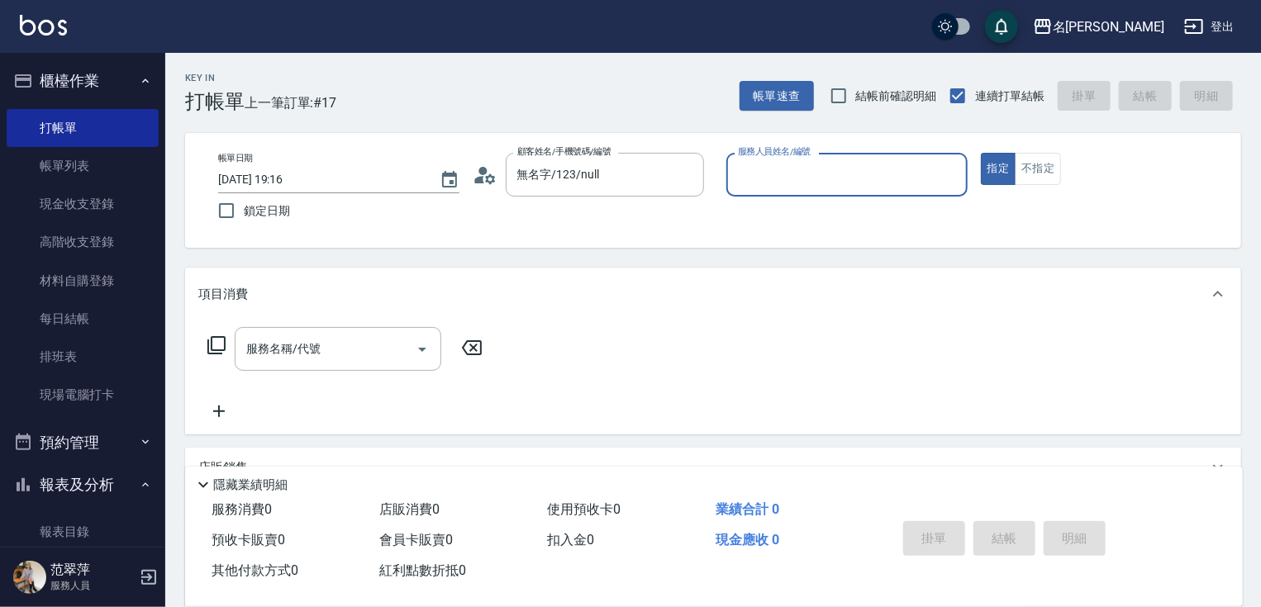
click at [782, 182] on input "服務人員姓名/編號" at bounding box center [847, 174] width 226 height 29
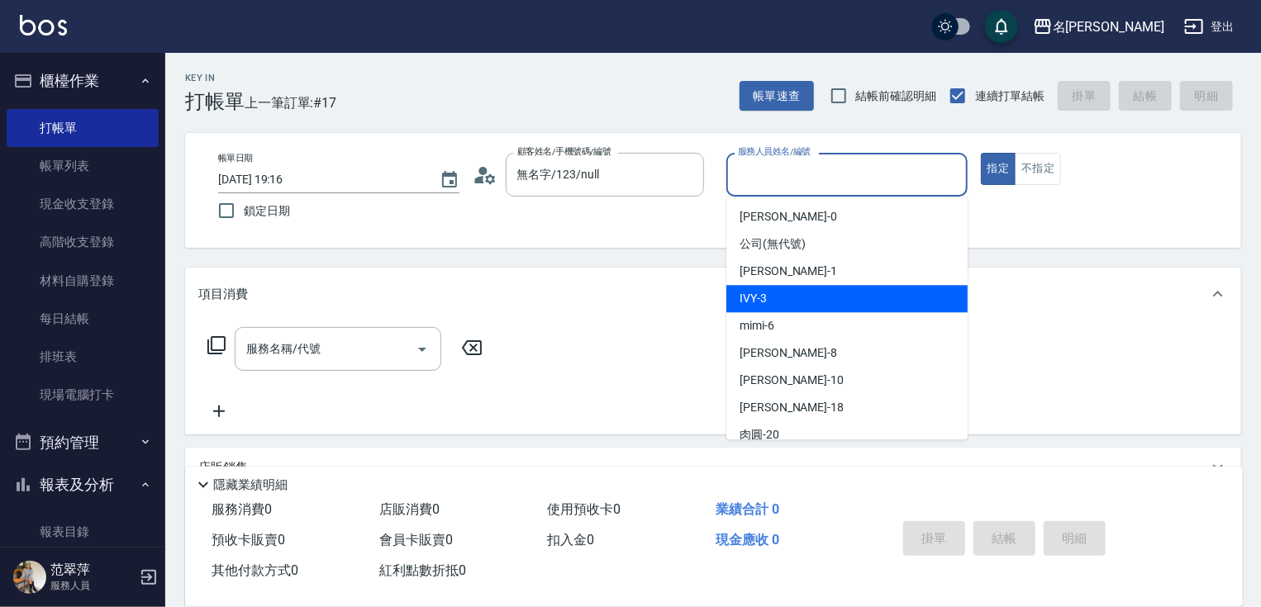
click at [773, 299] on div "IVY -3" at bounding box center [846, 298] width 241 height 27
type input "IVY-3"
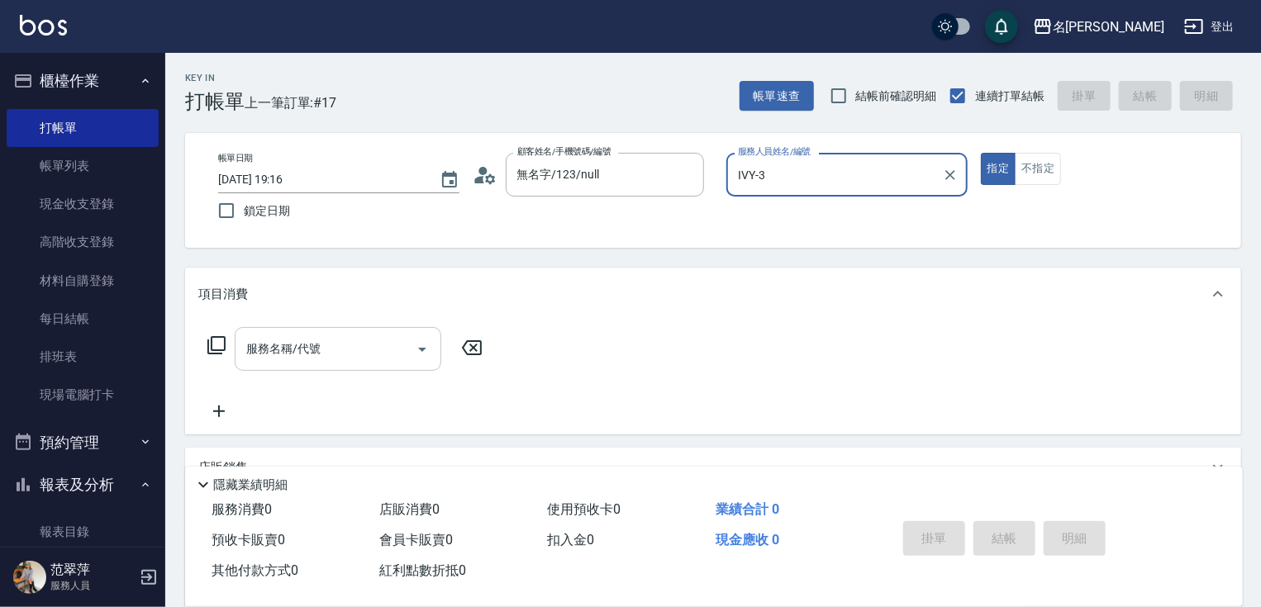
click at [317, 354] on div "服務名稱/代號 服務名稱/代號" at bounding box center [338, 349] width 207 height 44
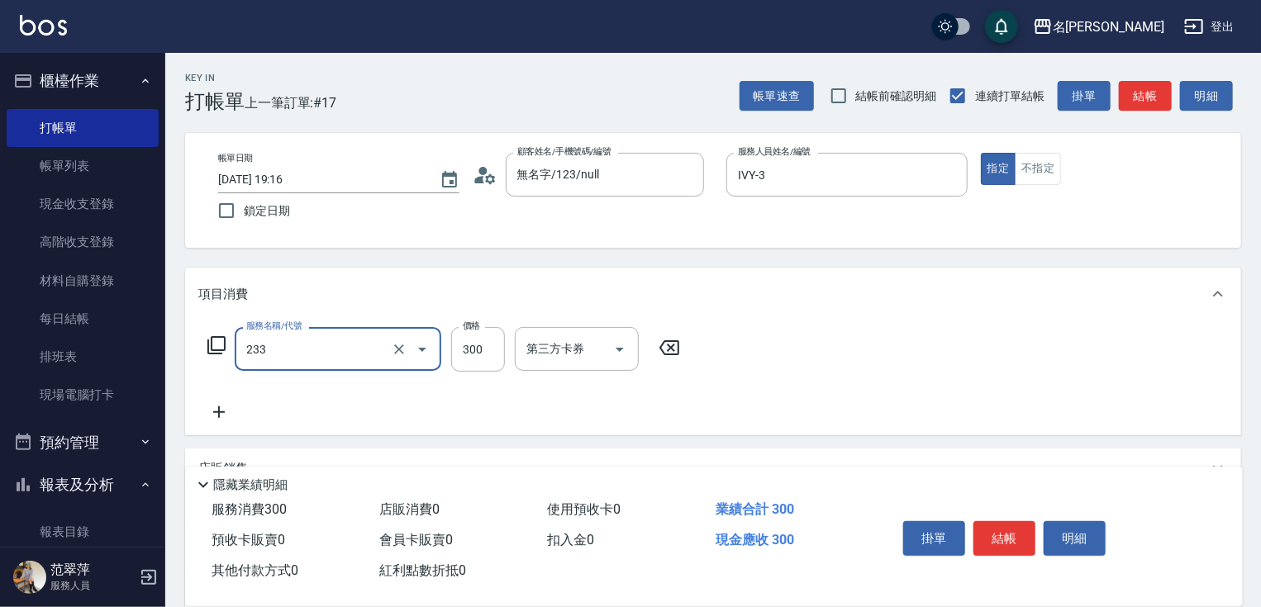
type input "洗髮300(233)"
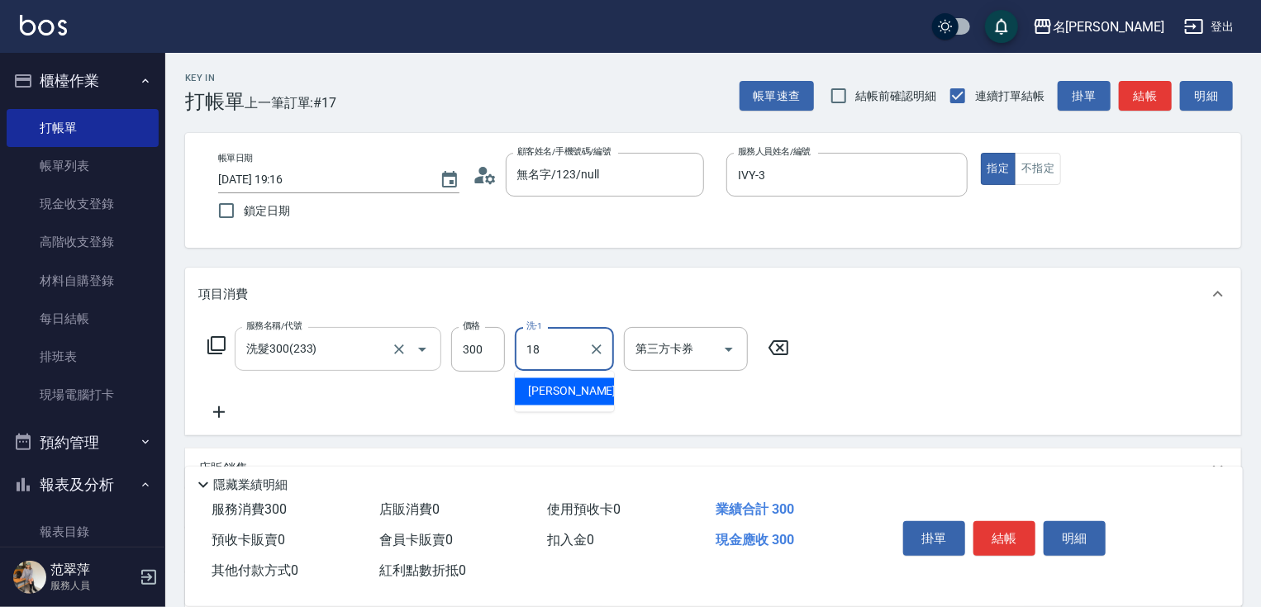
type input "小慧-18"
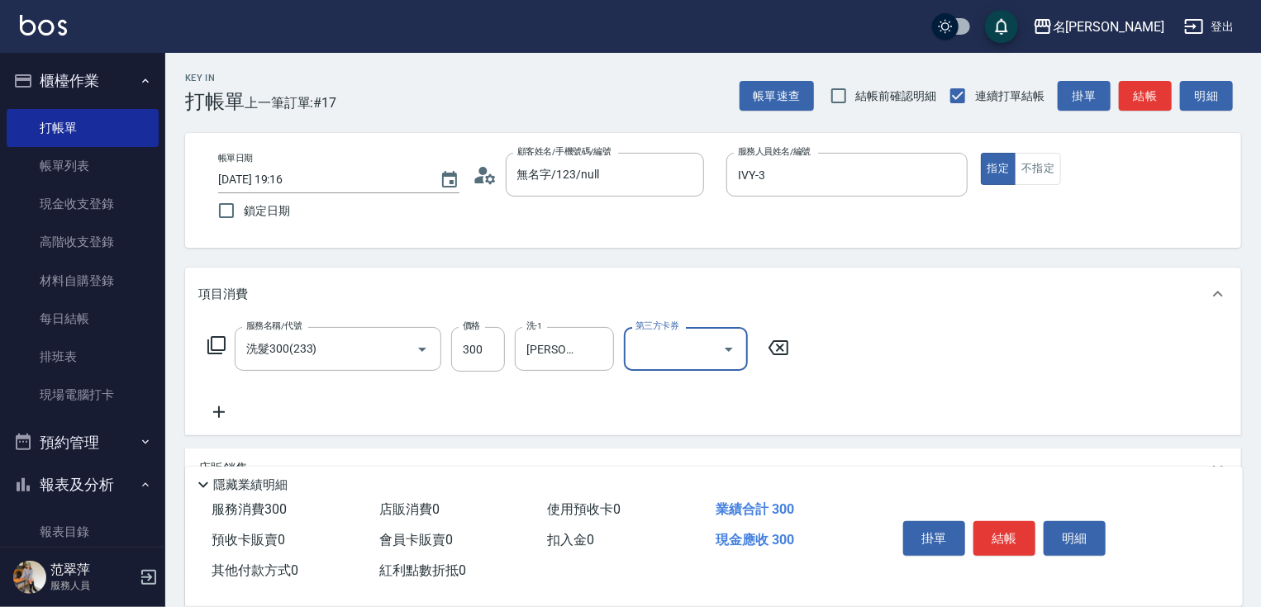
click at [218, 413] on icon at bounding box center [219, 413] width 12 height 12
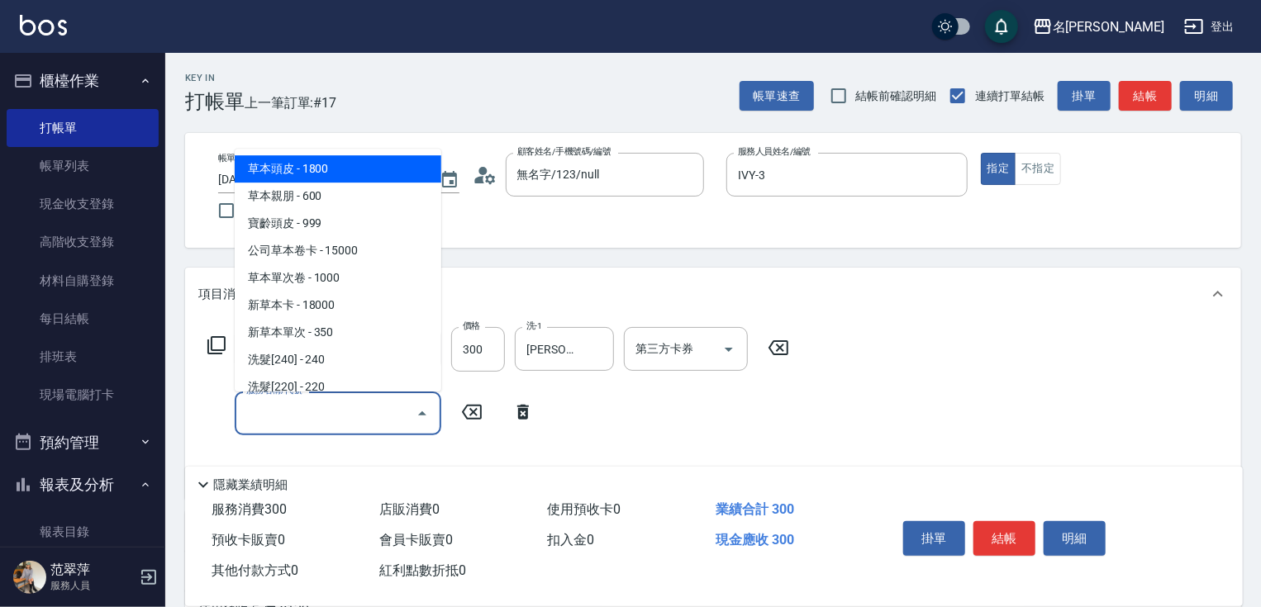
click at [273, 410] on input "服務名稱/代號" at bounding box center [325, 413] width 167 height 29
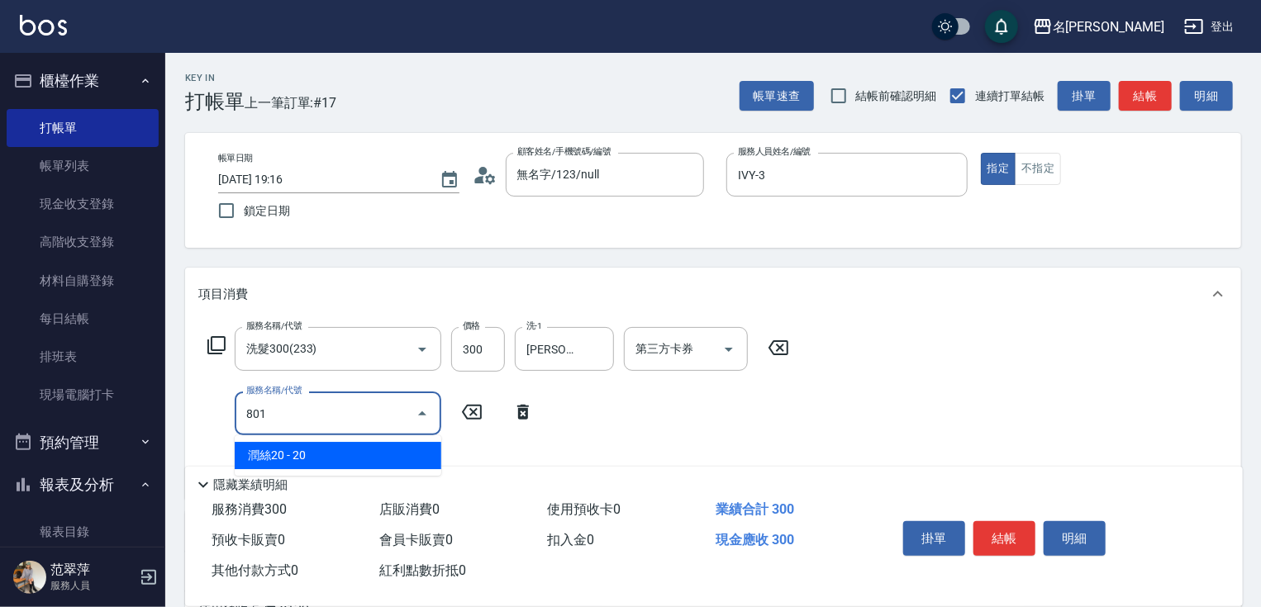
type input "潤絲20(801)"
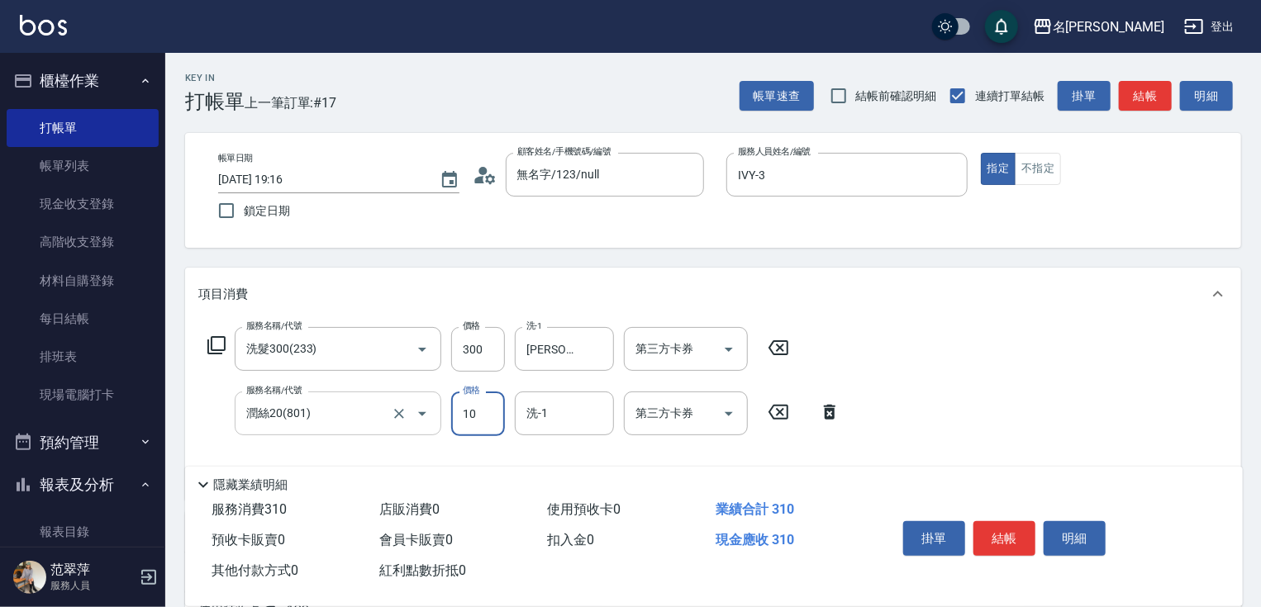
type input "10"
type input "小慧-18"
click at [998, 534] on button "結帳" at bounding box center [1004, 538] width 62 height 35
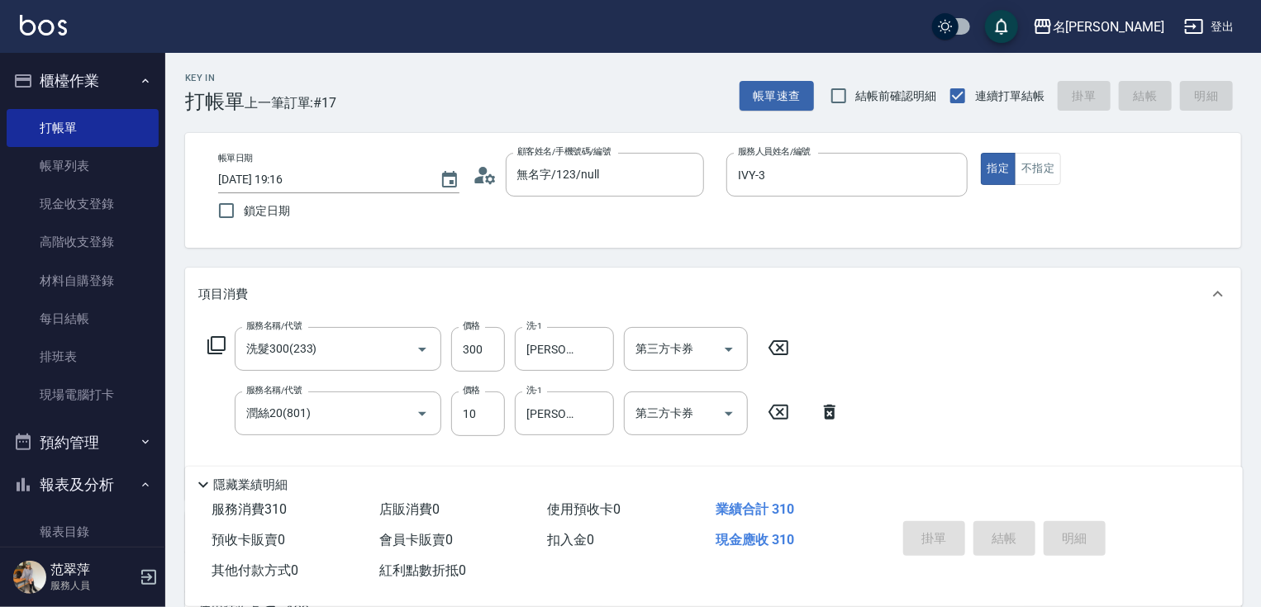
type input "2025/09/08 19:17"
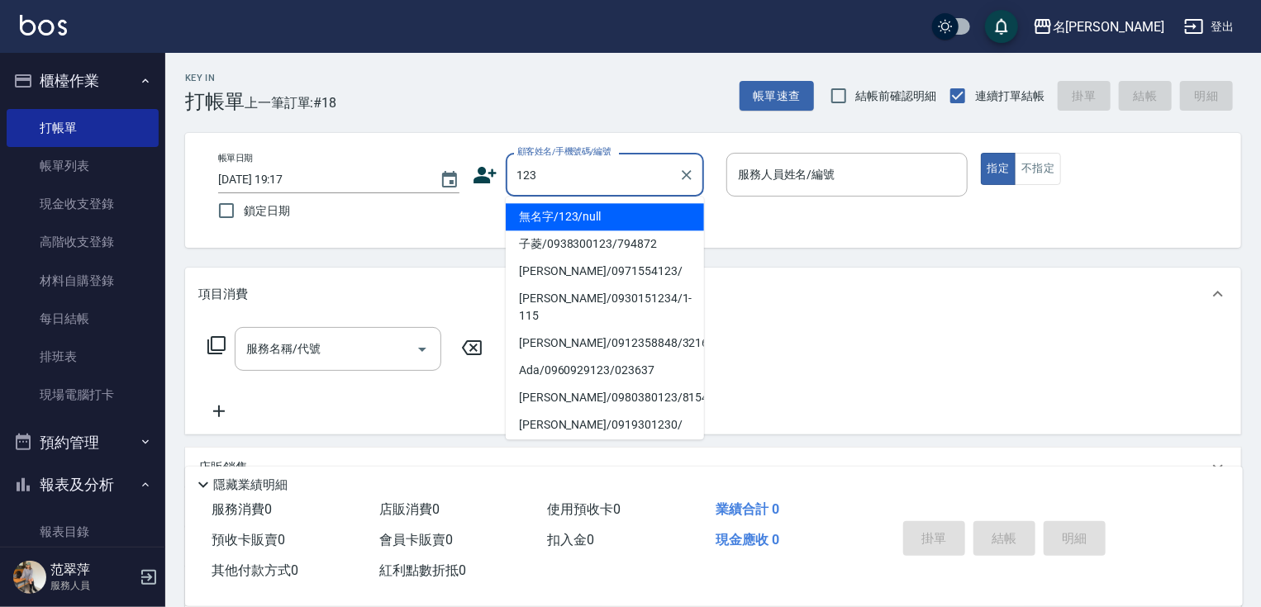
click at [620, 212] on li "無名字/123/null" at bounding box center [605, 216] width 198 height 27
type input "無名字/123/null"
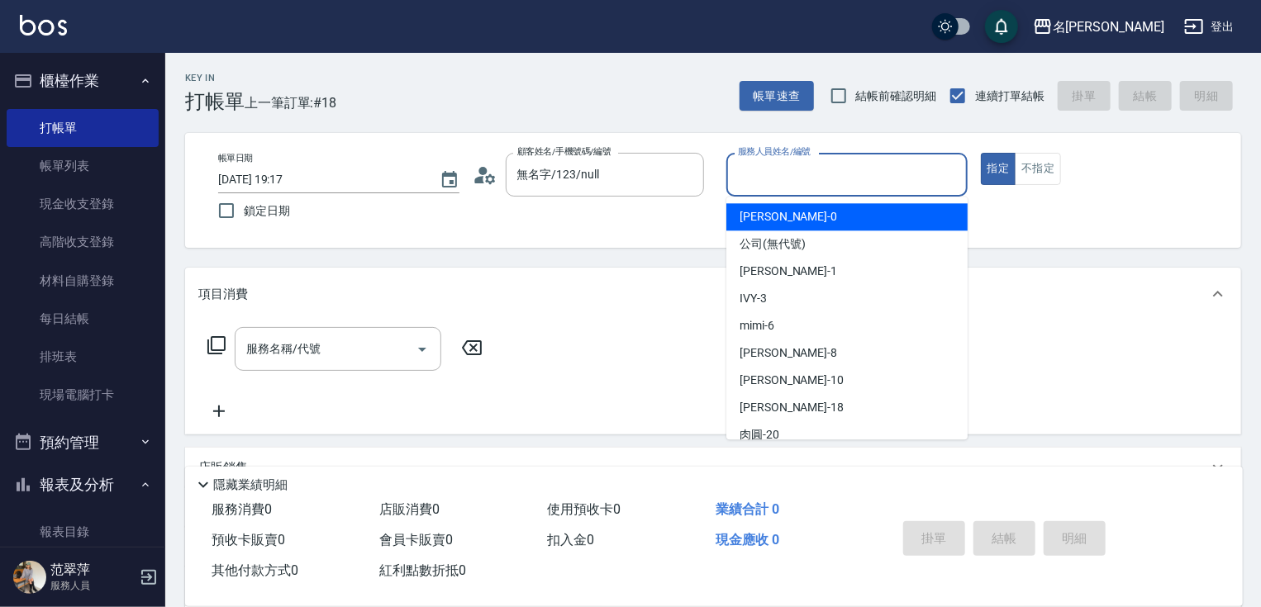
click at [836, 181] on input "服務人員姓名/編號" at bounding box center [847, 174] width 226 height 29
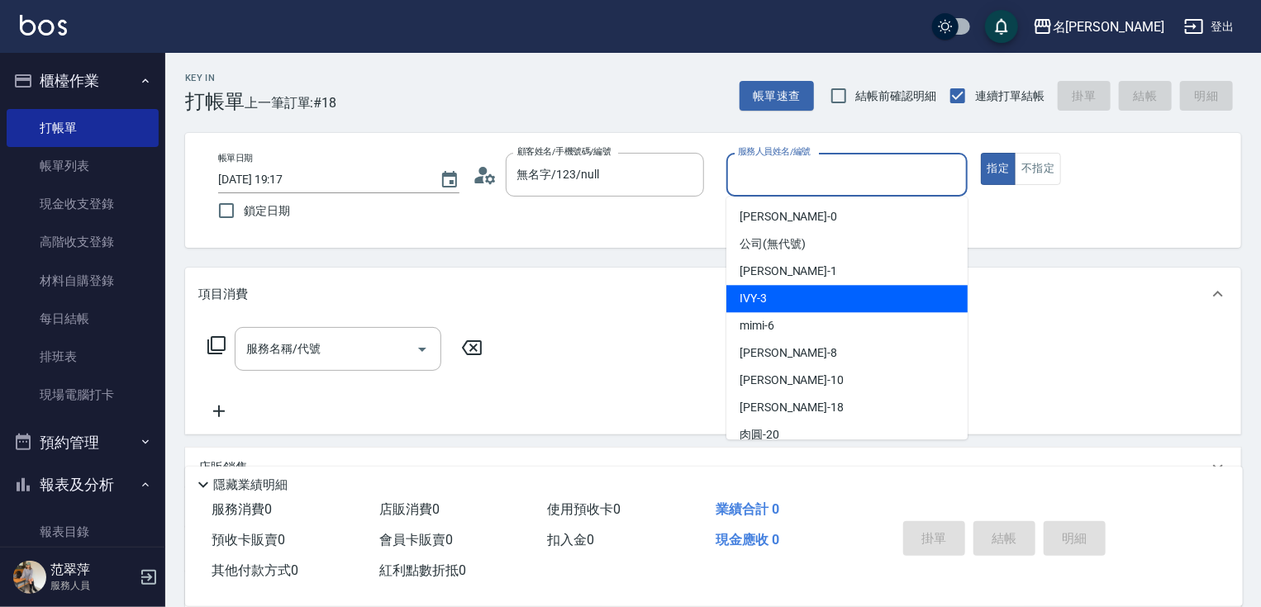
click at [788, 301] on div "IVY -3" at bounding box center [846, 298] width 241 height 27
type input "IVY-3"
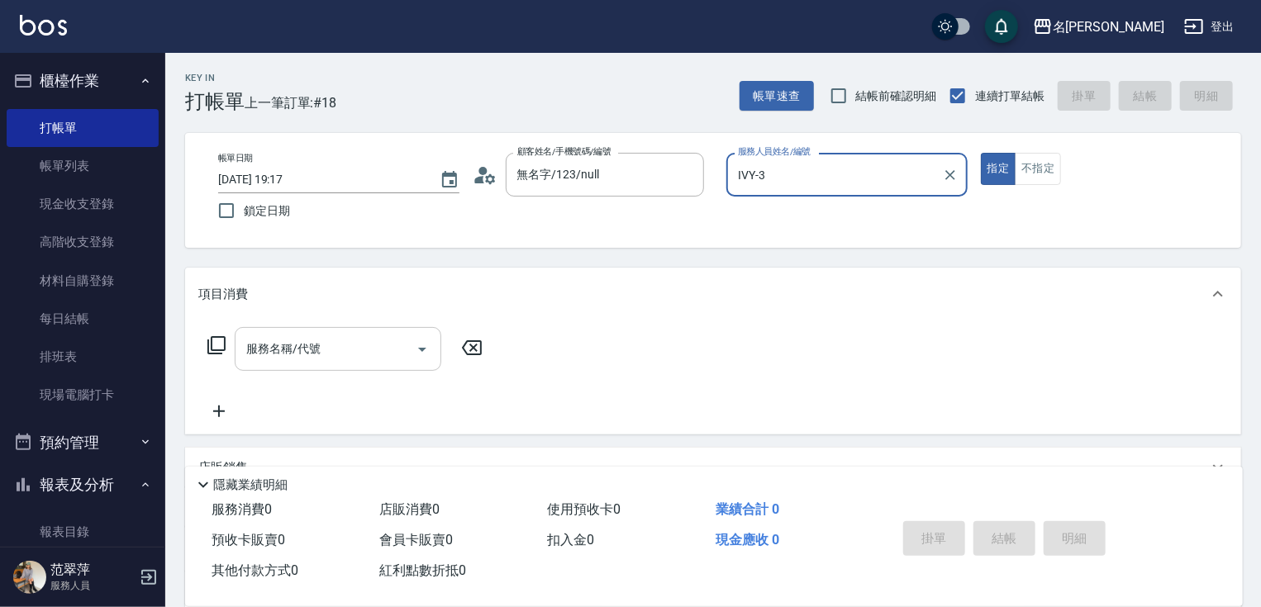
click at [341, 348] on input "服務名稱/代號" at bounding box center [325, 349] width 167 height 29
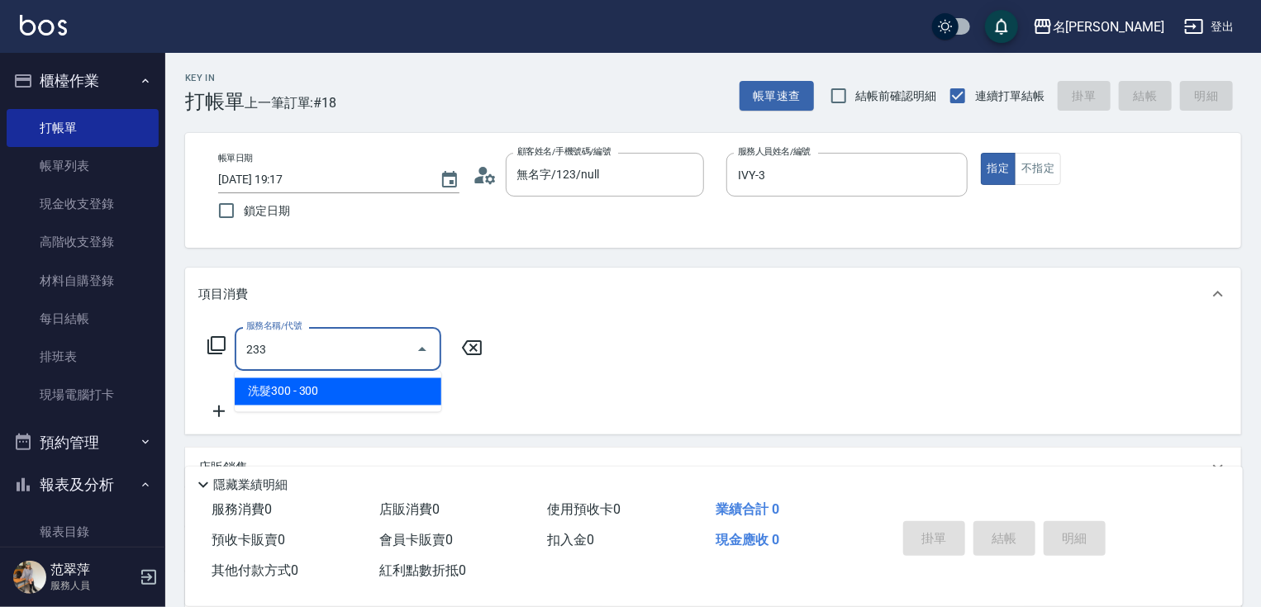
type input "洗髮300(233)"
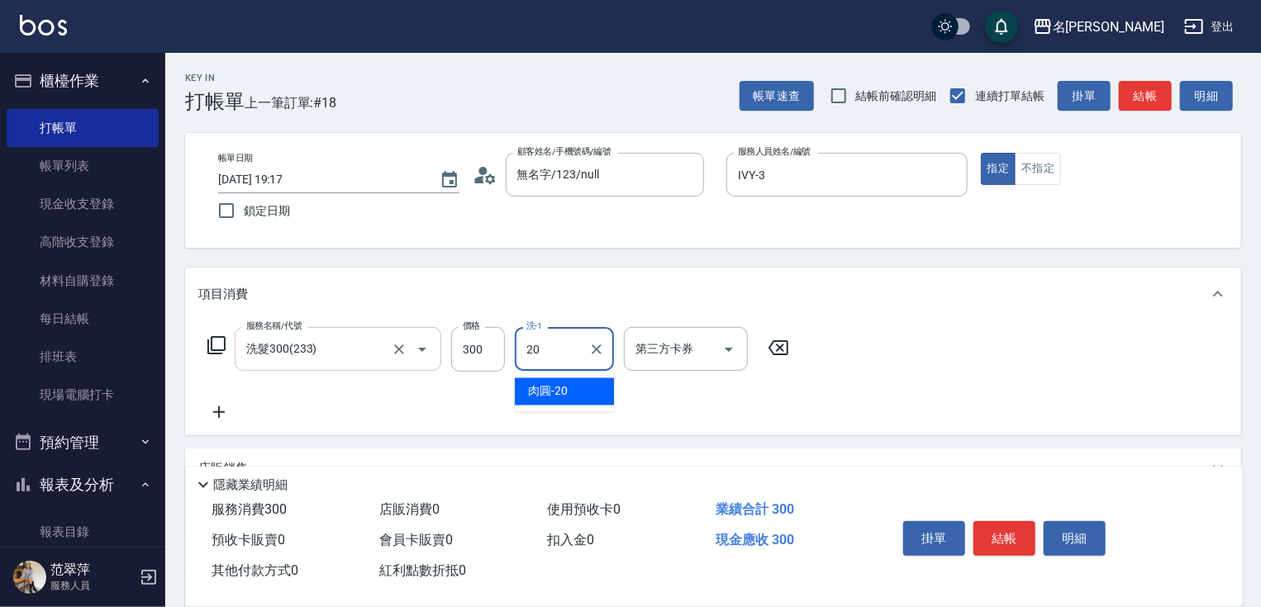
type input "肉圓-20"
click at [216, 414] on icon at bounding box center [218, 412] width 41 height 20
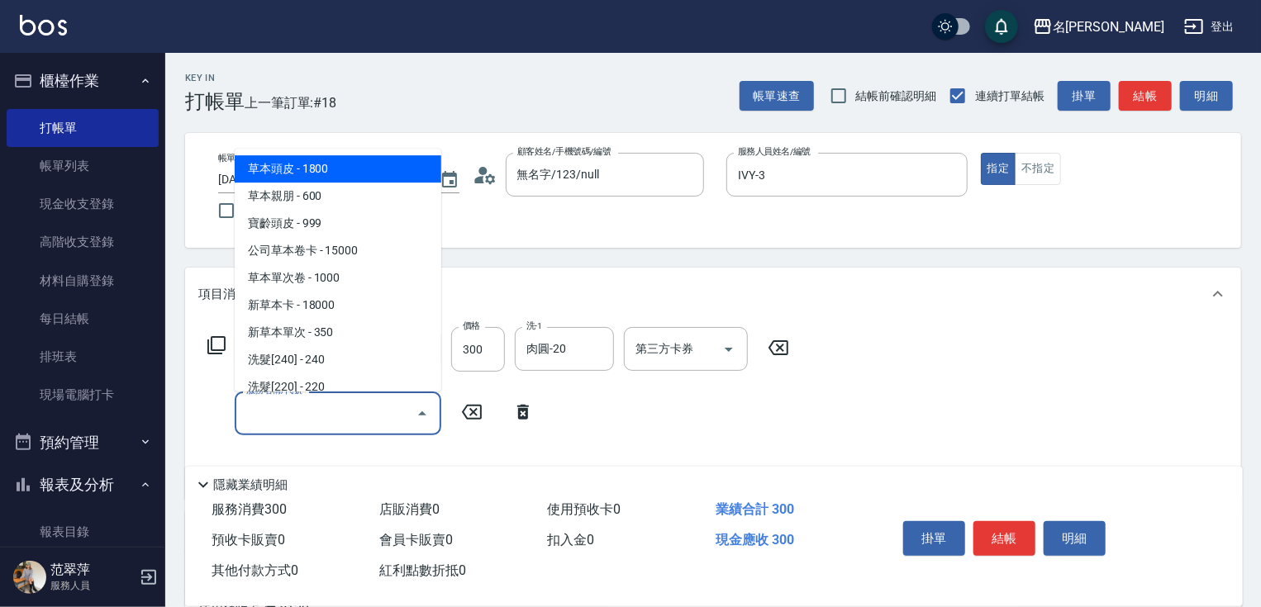
click at [270, 417] on input "服務名稱/代號" at bounding box center [325, 413] width 167 height 29
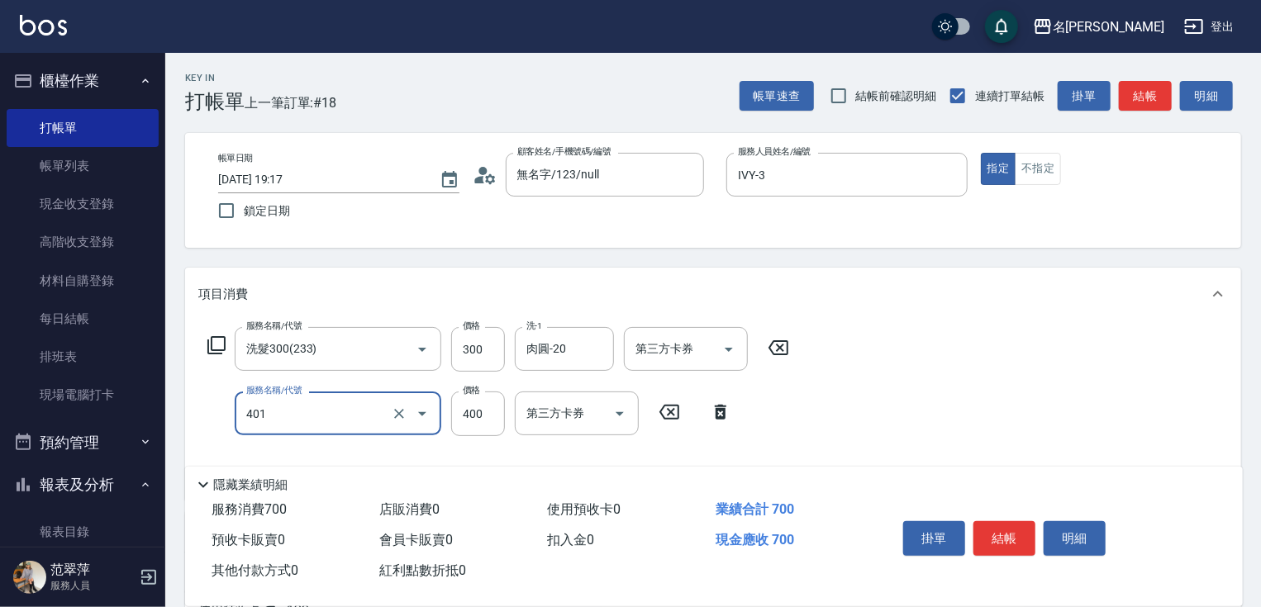
type input "剪髮(400)(401)"
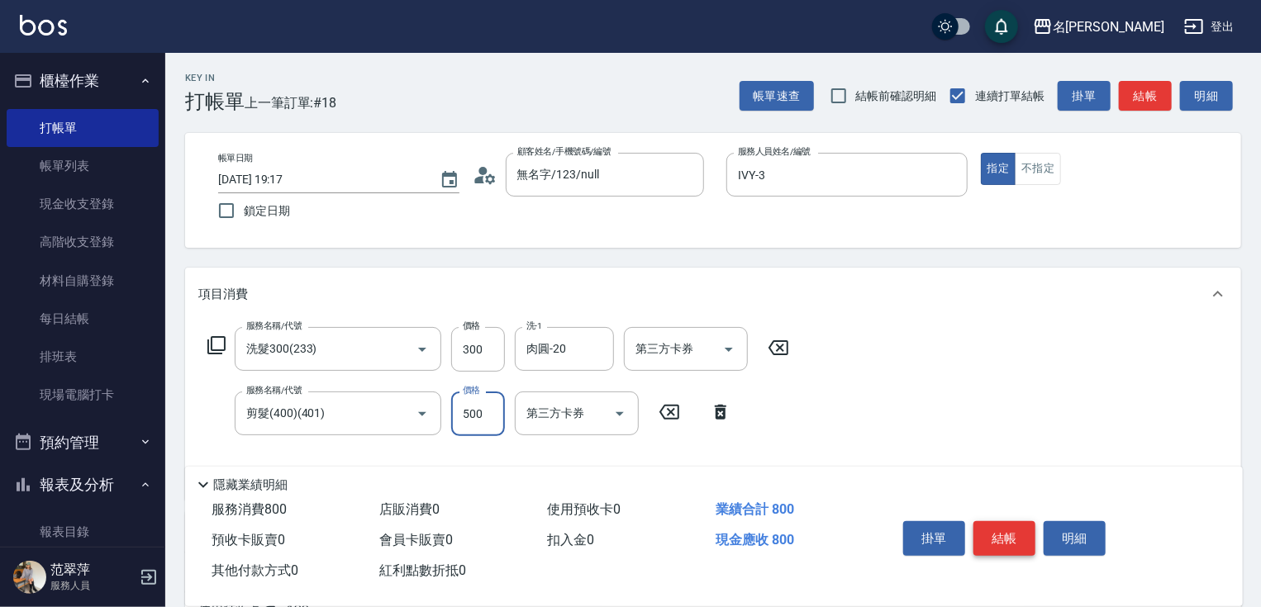
type input "500"
drag, startPoint x: 996, startPoint y: 520, endPoint x: 1013, endPoint y: 518, distance: 16.6
click at [996, 521] on button "結帳" at bounding box center [1004, 538] width 62 height 35
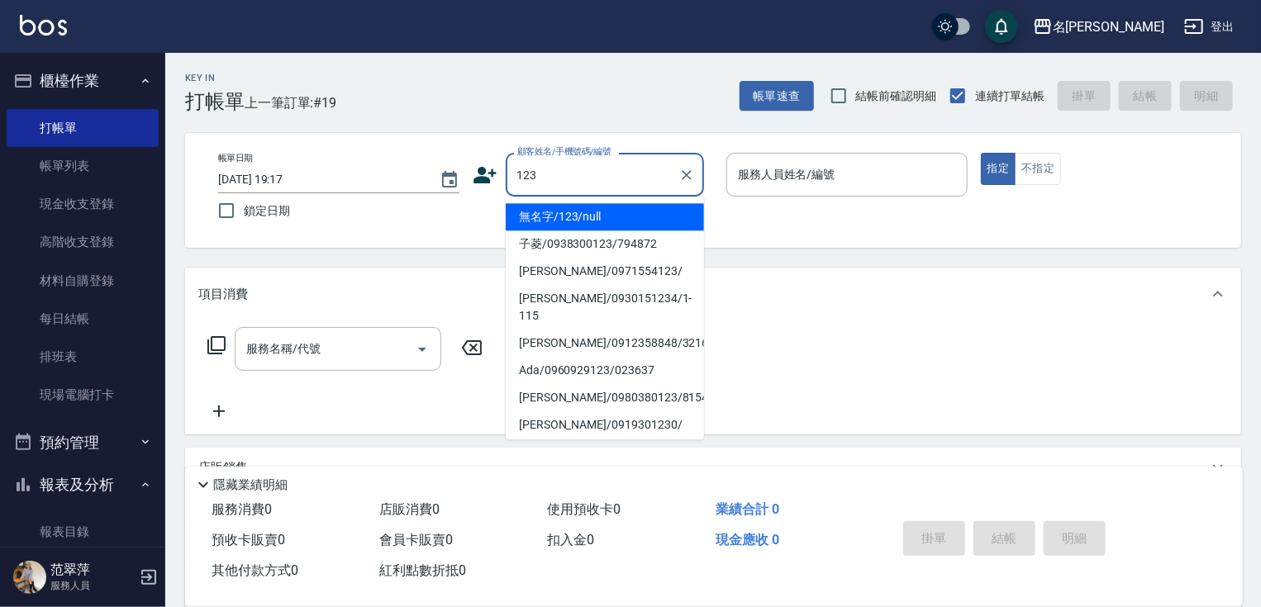
click at [617, 208] on li "無名字/123/null" at bounding box center [605, 216] width 198 height 27
type input "無名字/123/null"
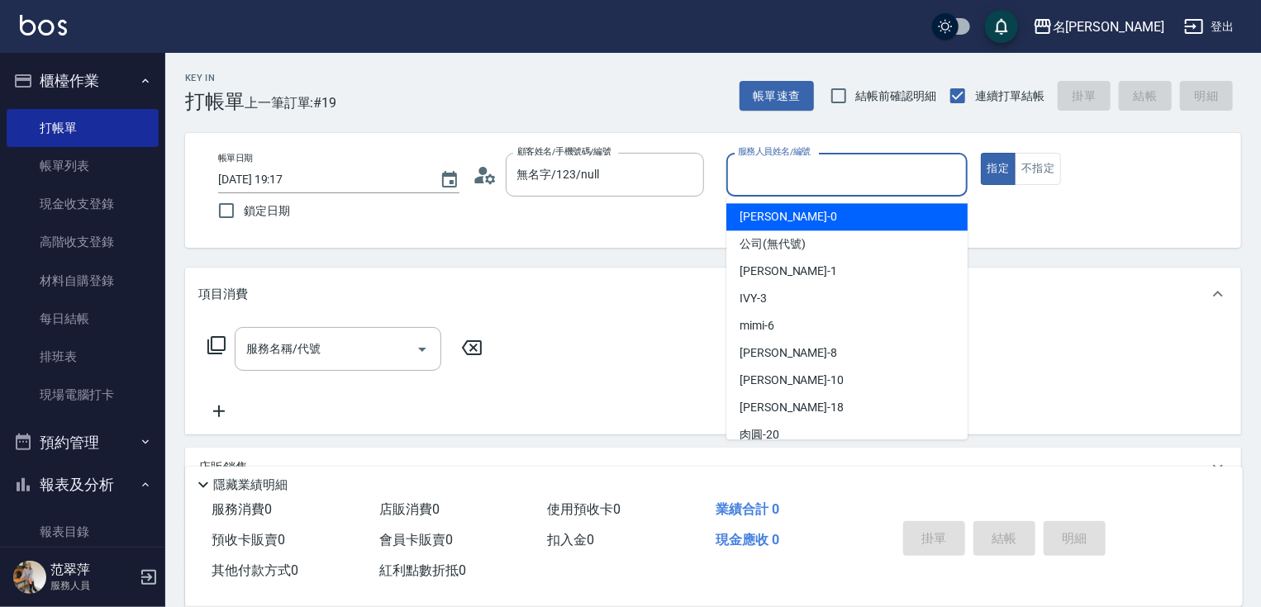
drag, startPoint x: 803, startPoint y: 185, endPoint x: 803, endPoint y: 197, distance: 11.6
click at [803, 188] on input "服務人員姓名/編號" at bounding box center [847, 174] width 226 height 29
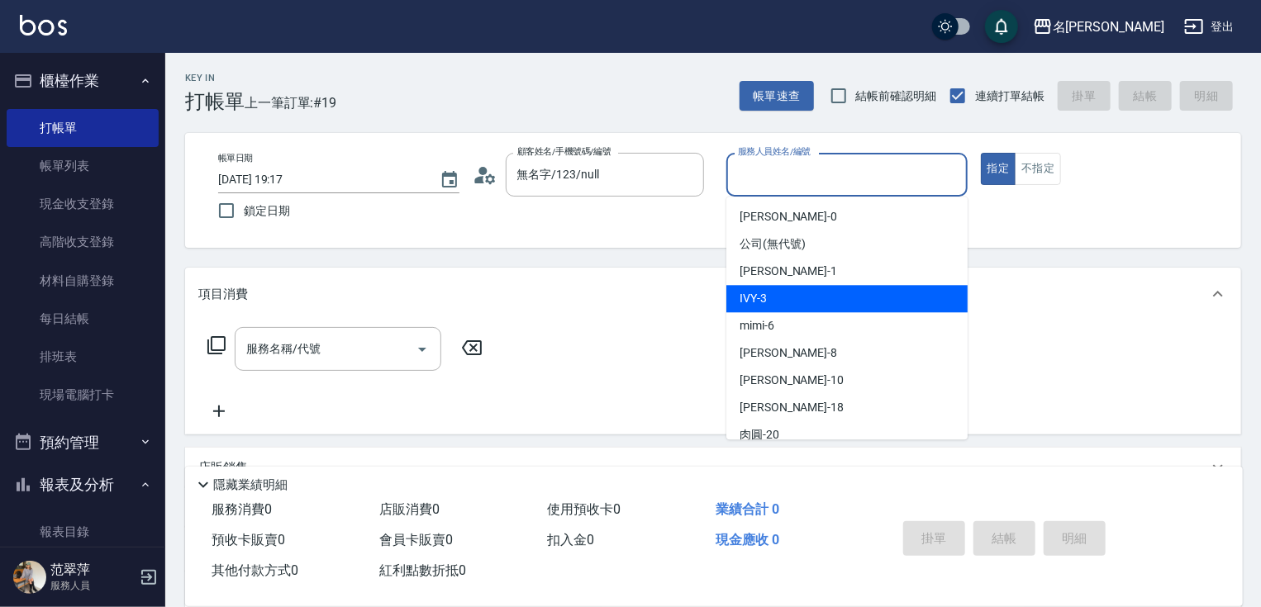
click at [777, 292] on div "IVY -3" at bounding box center [846, 298] width 241 height 27
type input "IVY-3"
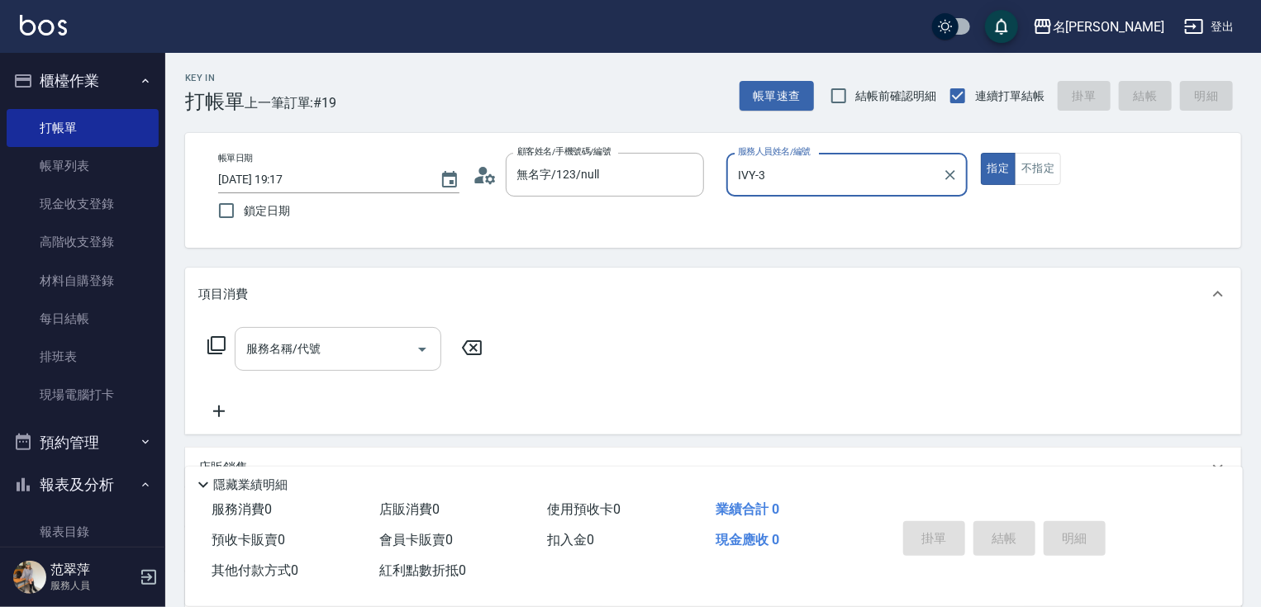
click at [349, 342] on input "服務名稱/代號" at bounding box center [325, 349] width 167 height 29
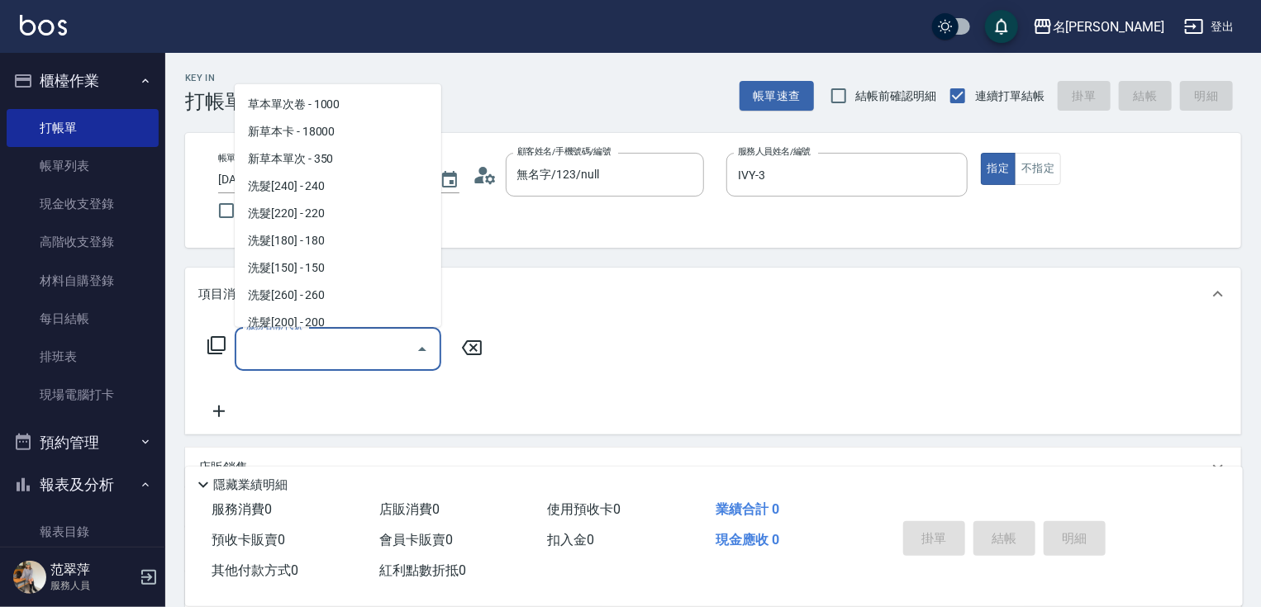
scroll to position [118, 0]
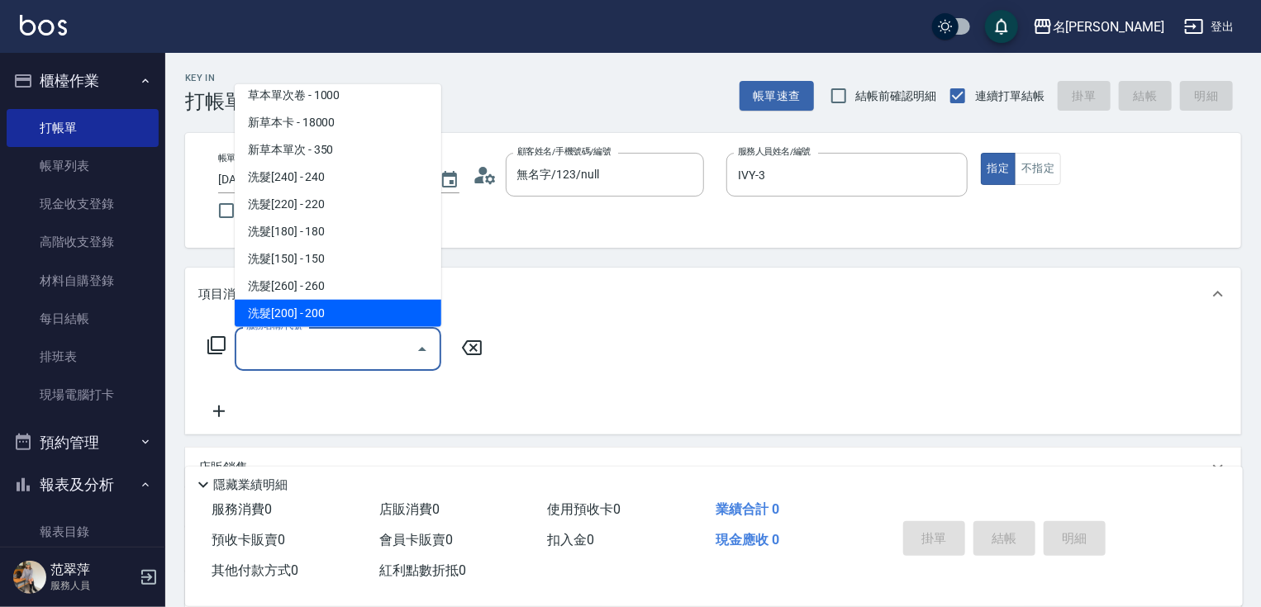
click at [329, 316] on span "洗髮[200] - 200" at bounding box center [338, 313] width 207 height 27
type input "洗髮[200](205)"
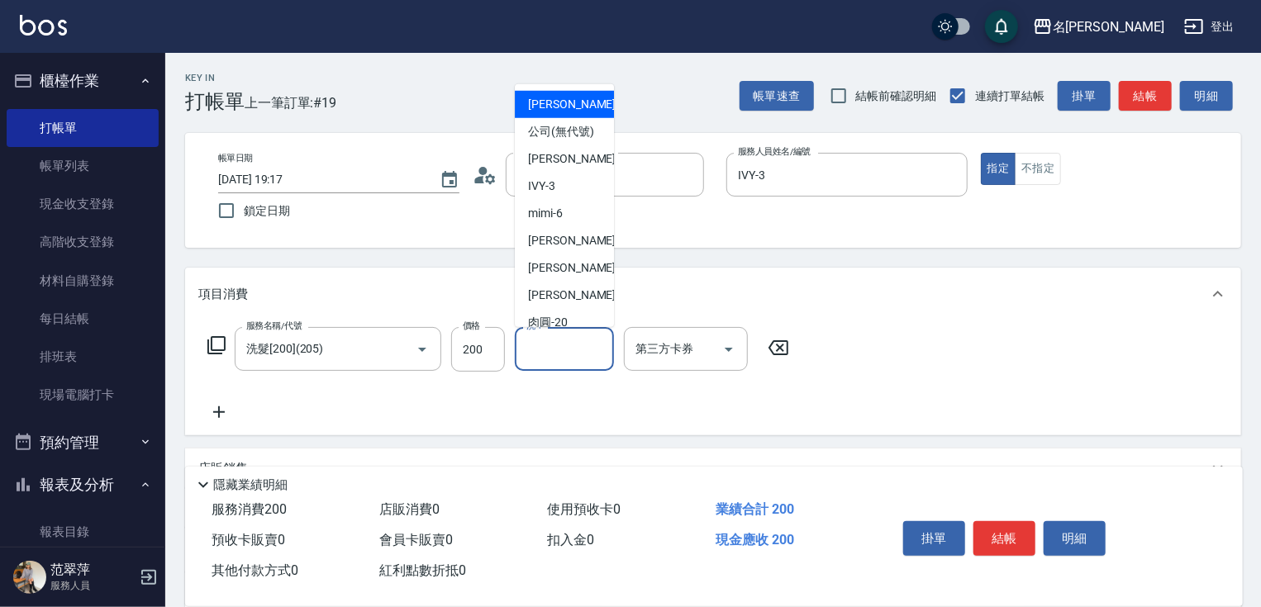
click at [576, 351] on input "洗-1" at bounding box center [564, 349] width 84 height 29
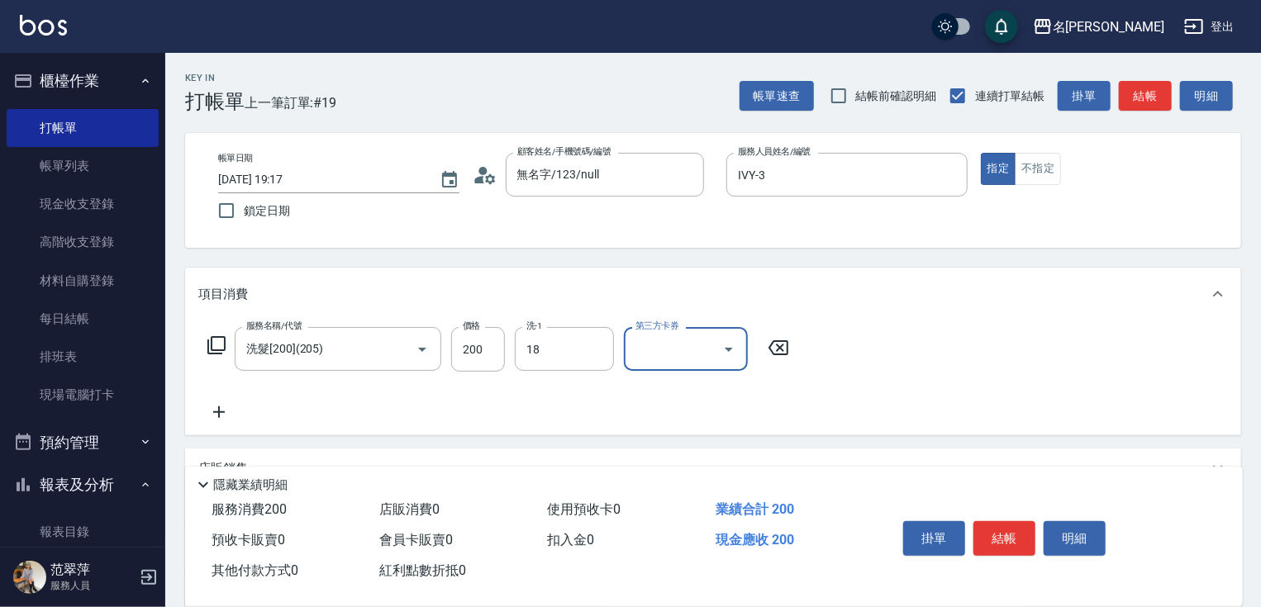
type input "小慧-18"
drag, startPoint x: 991, startPoint y: 535, endPoint x: 972, endPoint y: 533, distance: 19.2
click at [991, 535] on button "結帳" at bounding box center [1004, 538] width 62 height 35
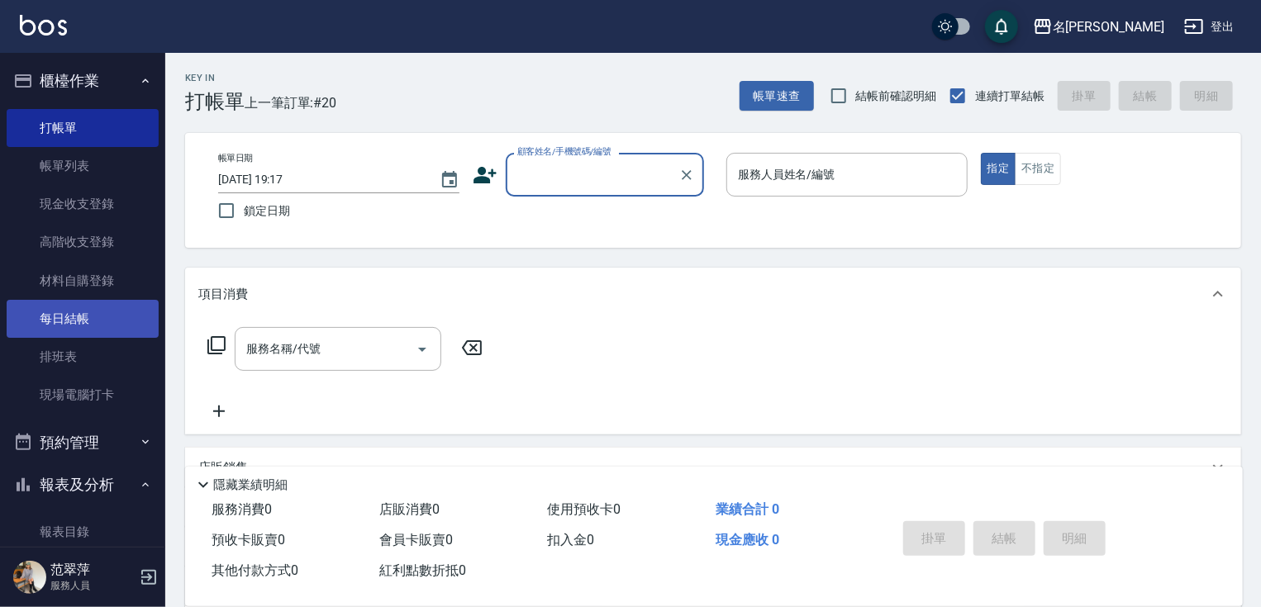
click at [70, 321] on link "每日結帳" at bounding box center [83, 319] width 152 height 38
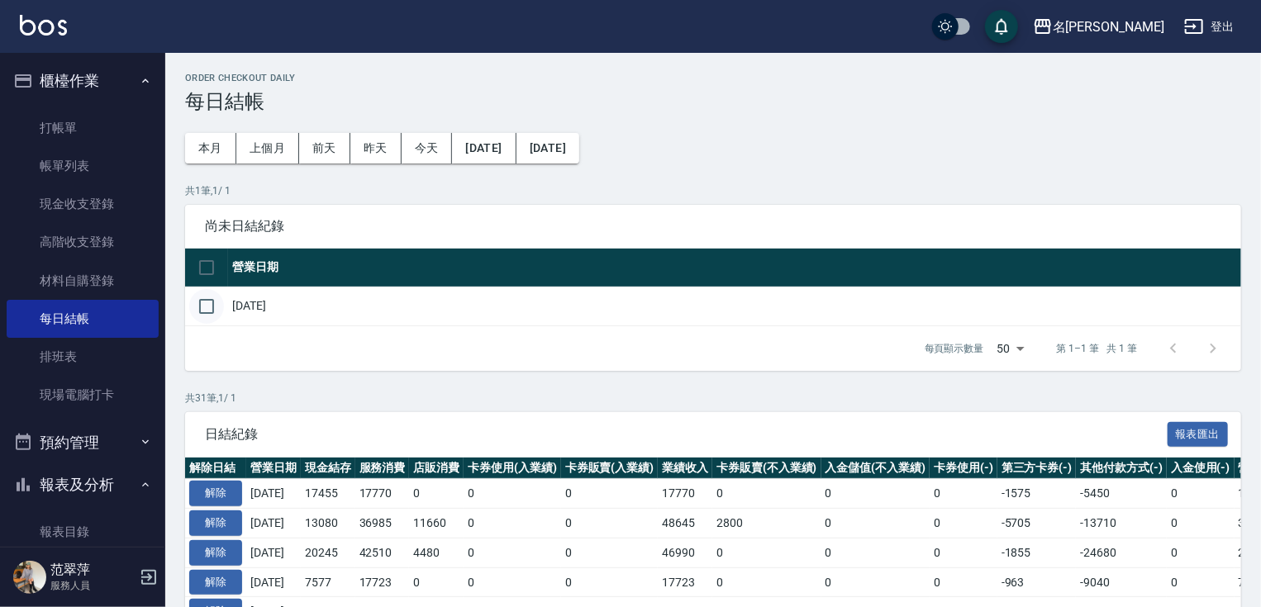
click at [207, 304] on input "checkbox" at bounding box center [206, 306] width 35 height 35
checkbox input "true"
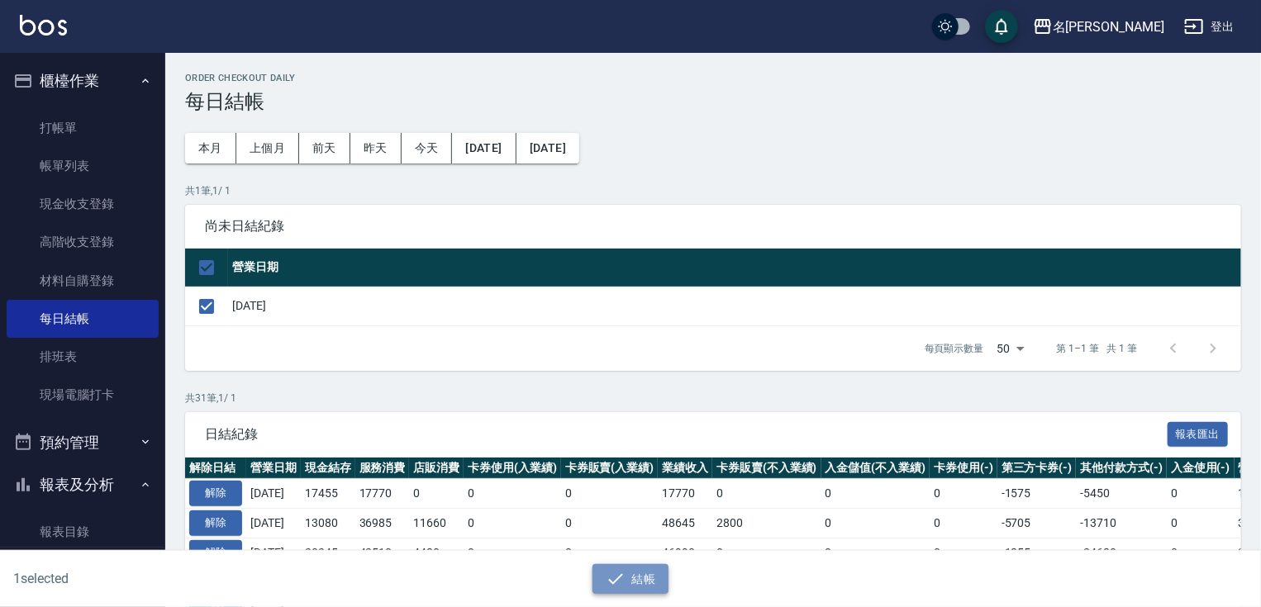
click at [631, 578] on button "結帳" at bounding box center [630, 579] width 77 height 31
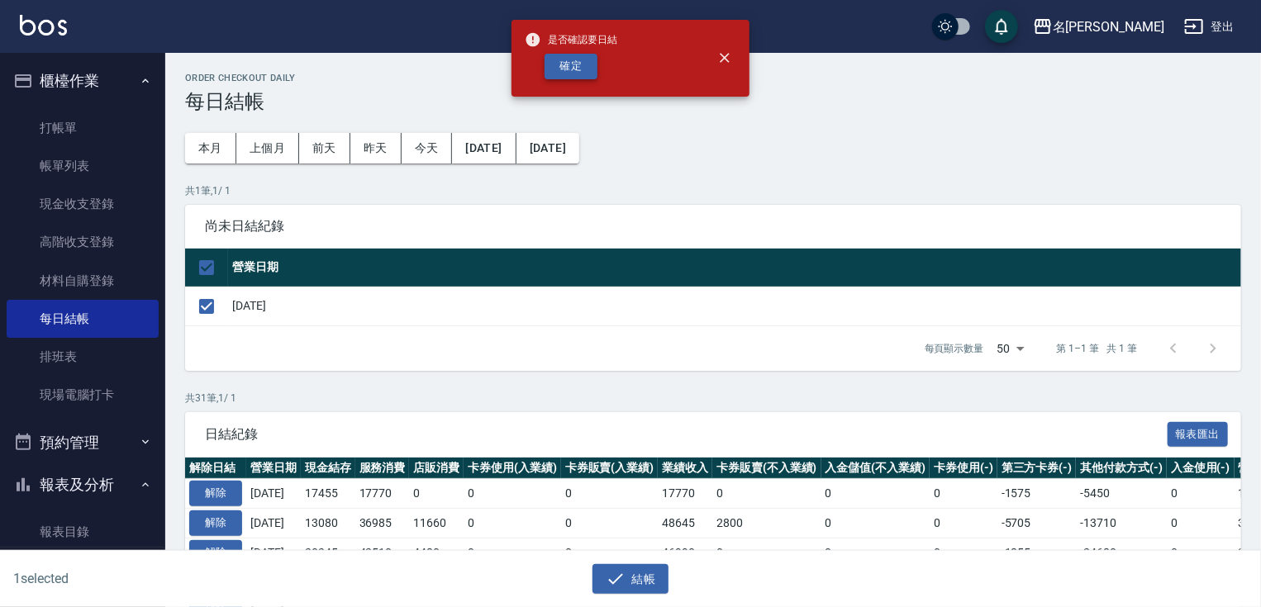
click at [573, 65] on button "確定" at bounding box center [570, 67] width 53 height 26
checkbox input "false"
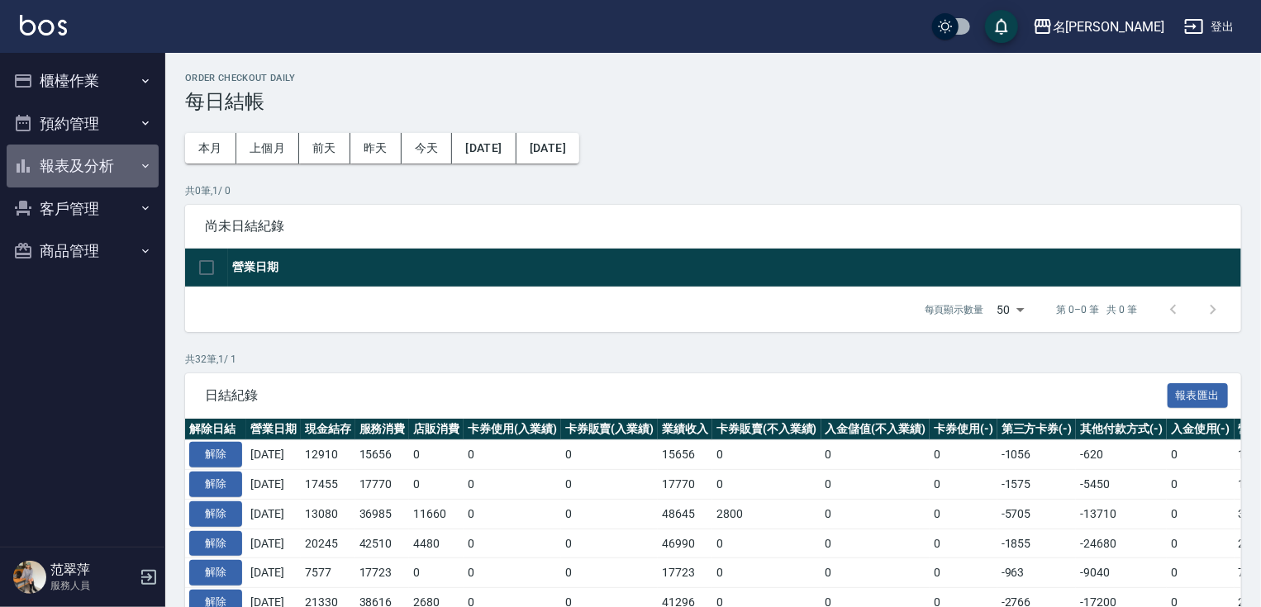
click at [76, 169] on button "報表及分析" at bounding box center [83, 166] width 152 height 43
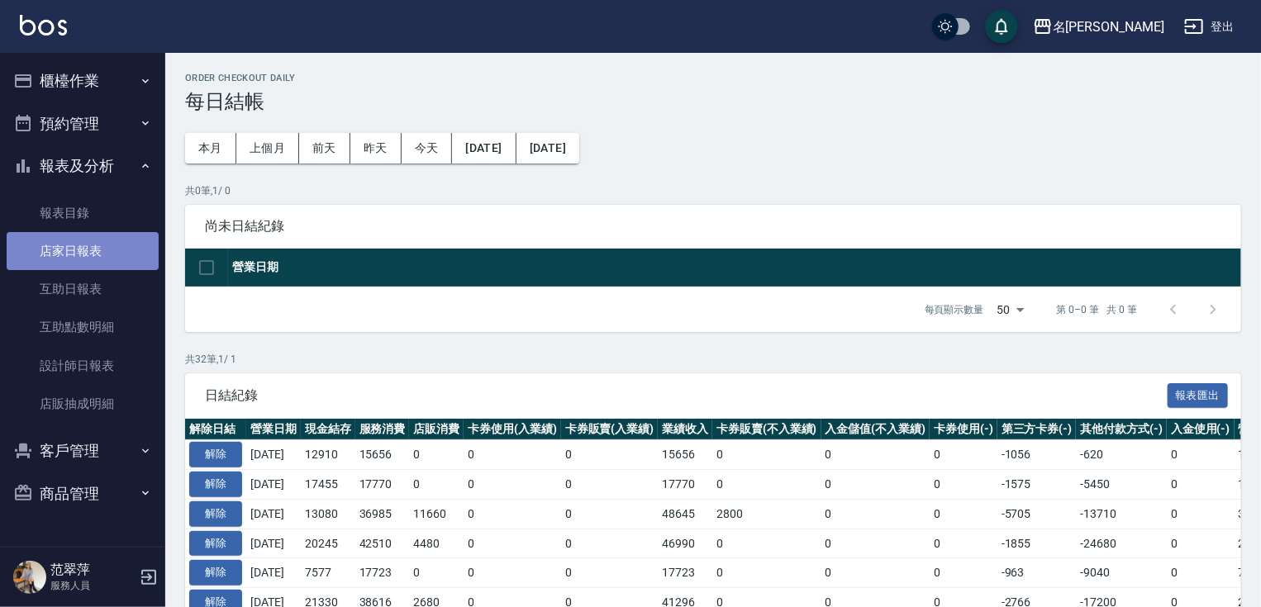
click at [85, 251] on link "店家日報表" at bounding box center [83, 251] width 152 height 38
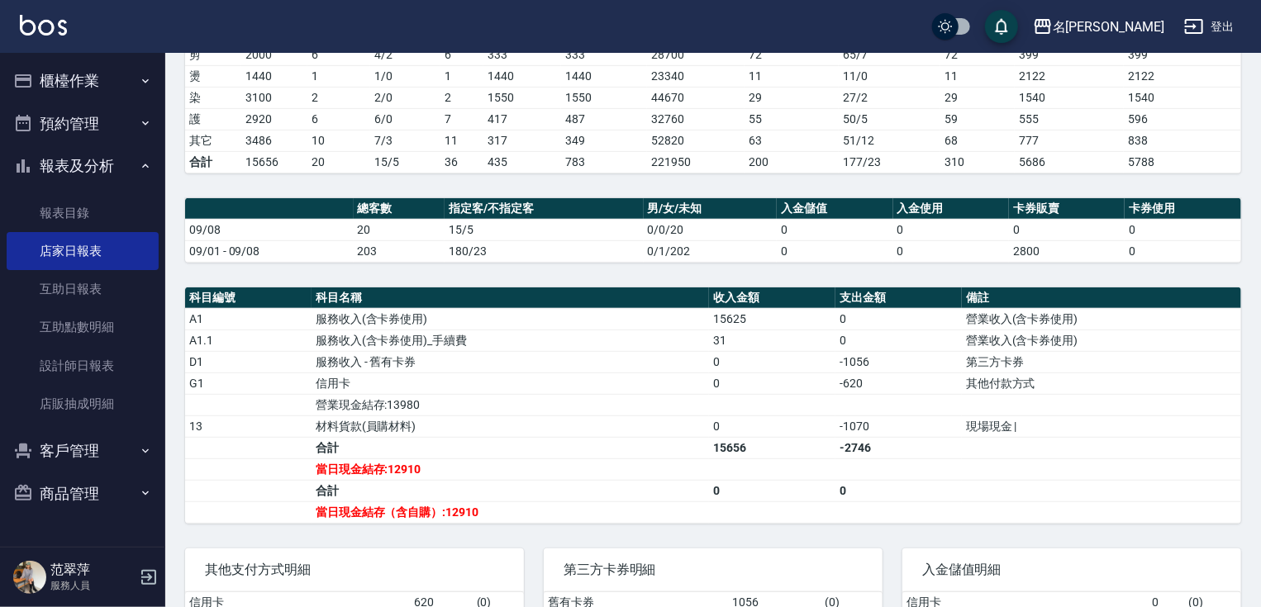
scroll to position [372, 0]
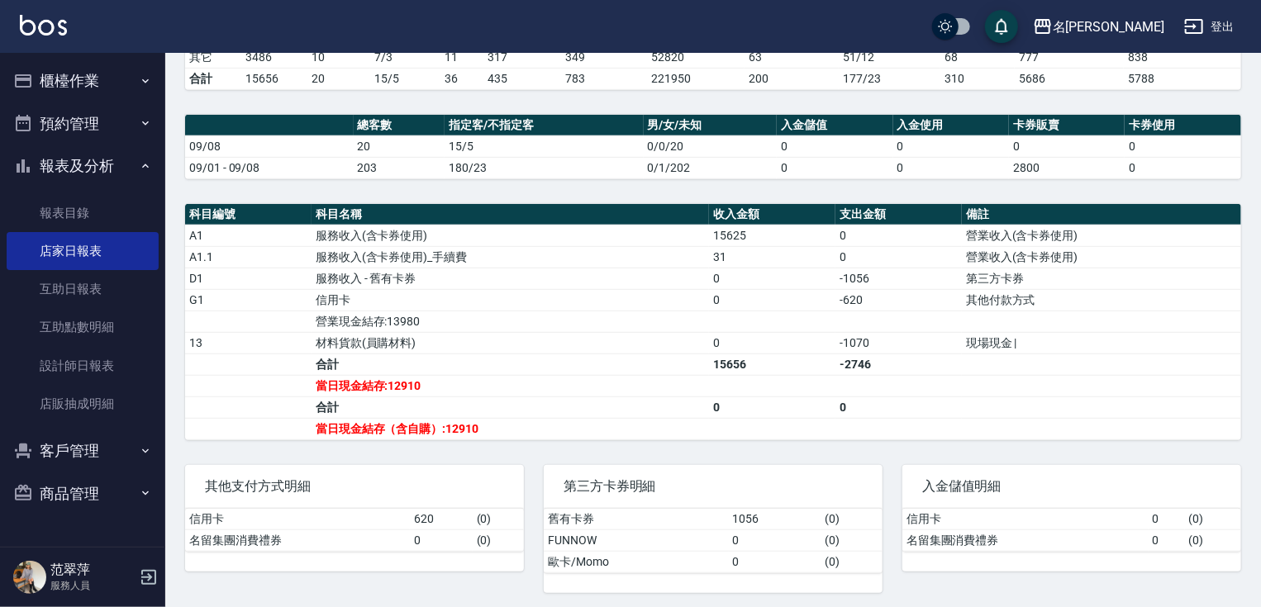
click at [7, 232] on link "店家日報表" at bounding box center [83, 251] width 152 height 38
